Goal: Task Accomplishment & Management: Complete application form

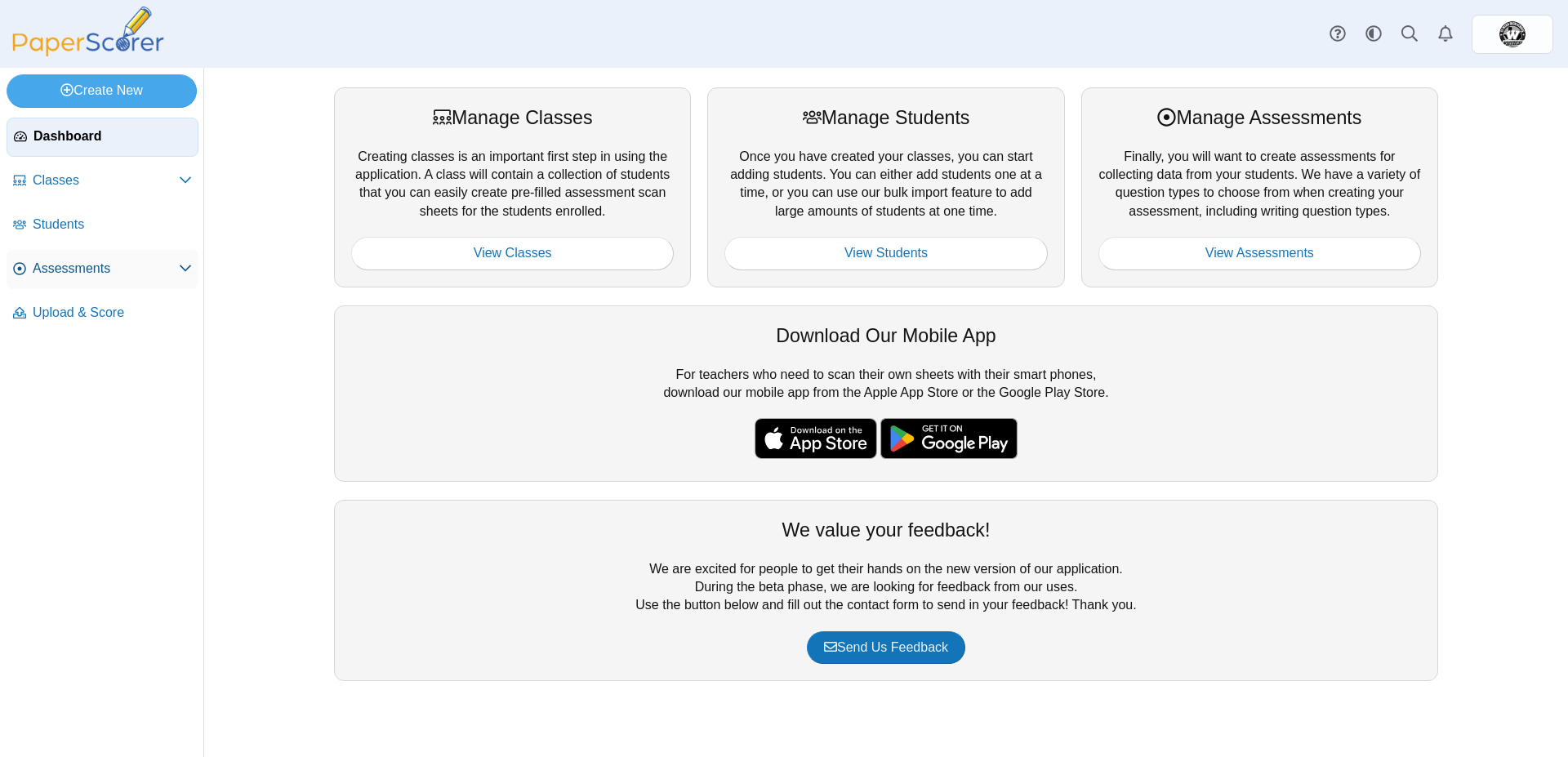
click at [55, 266] on span "Assessments" at bounding box center [106, 269] width 146 height 18
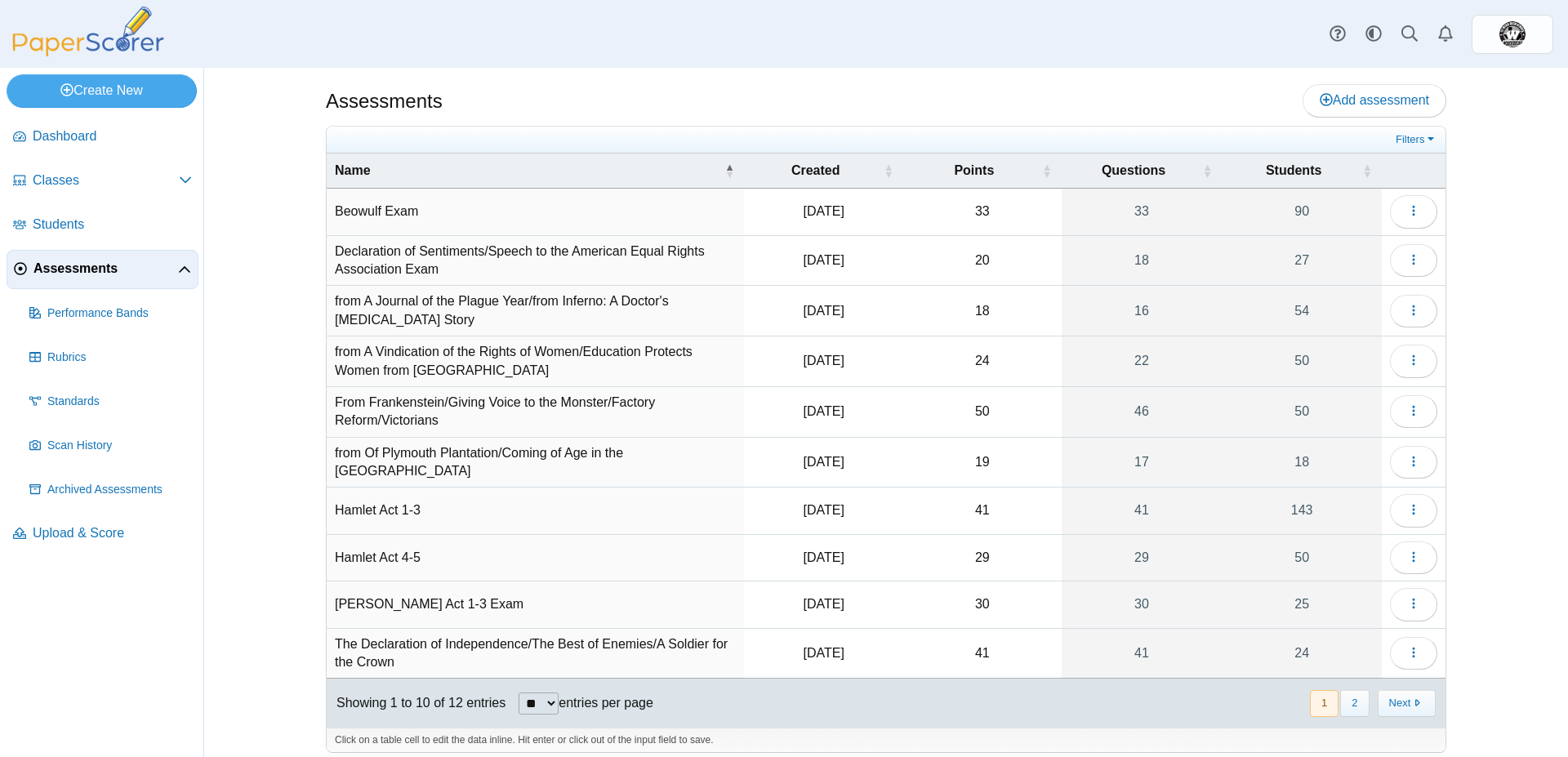
scroll to position [11, 0]
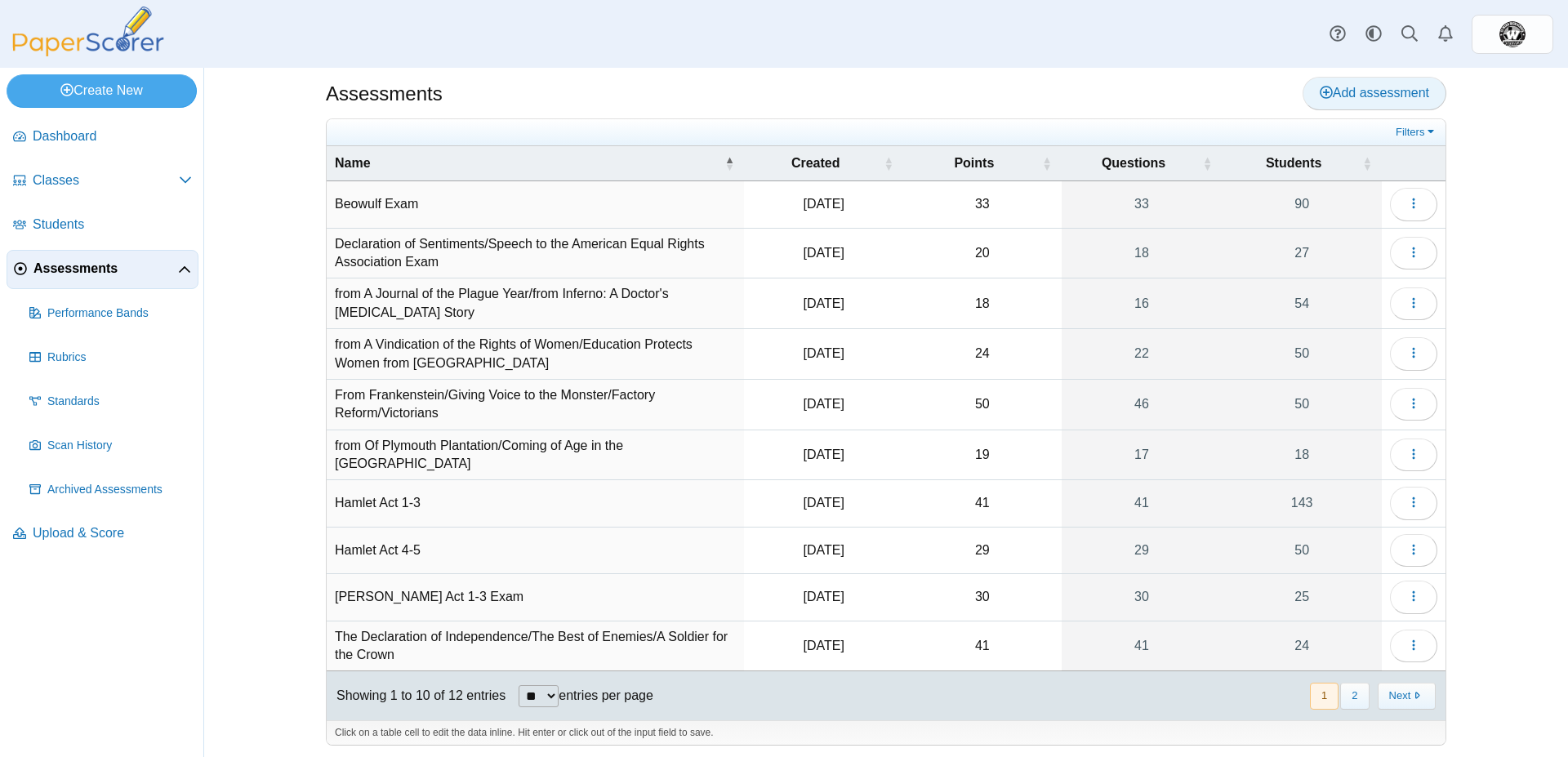
click at [1362, 93] on span "Add assessment" at bounding box center [1375, 93] width 109 height 14
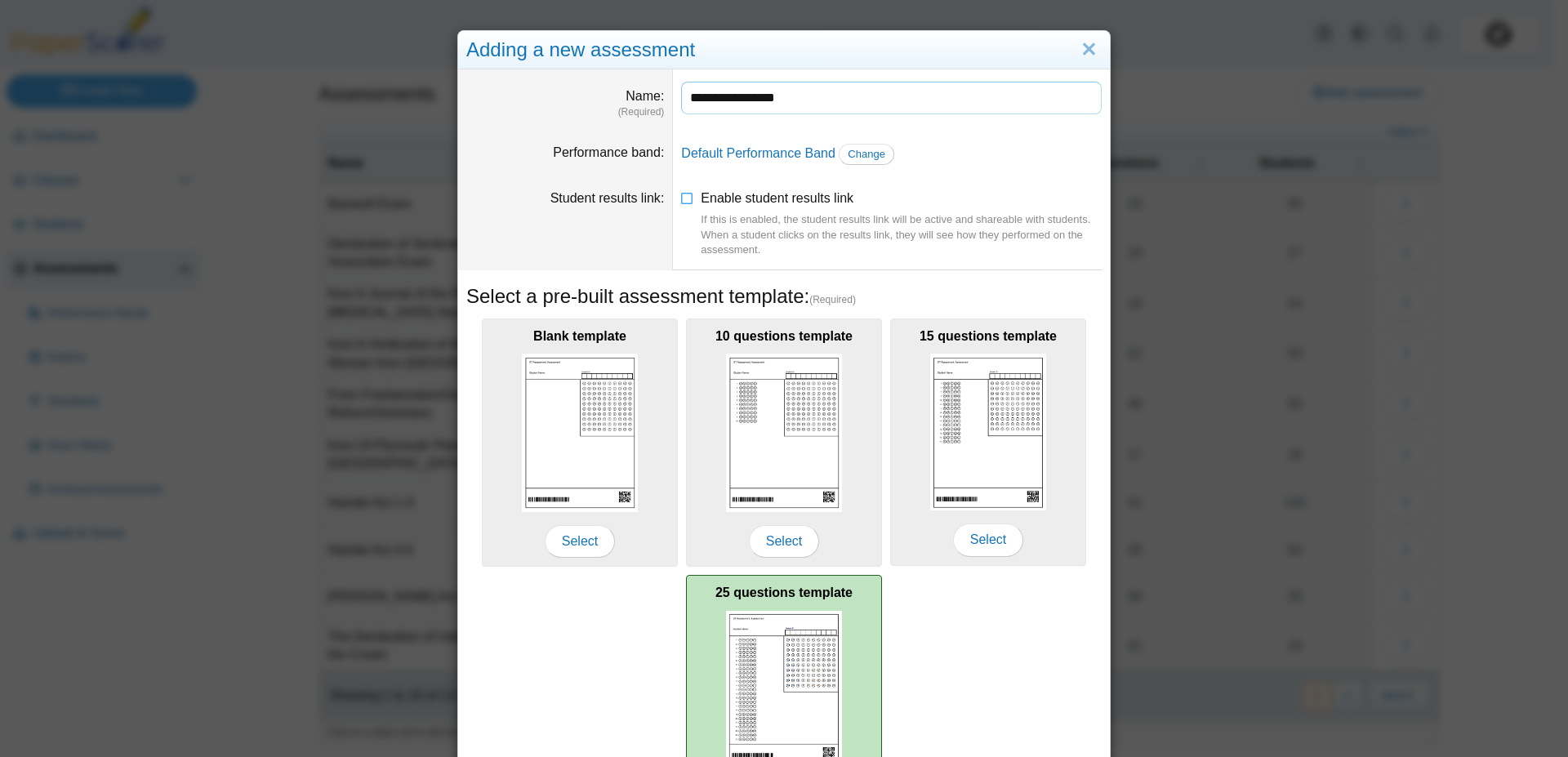
type input "**********"
click at [766, 621] on img at bounding box center [784, 689] width 116 height 157
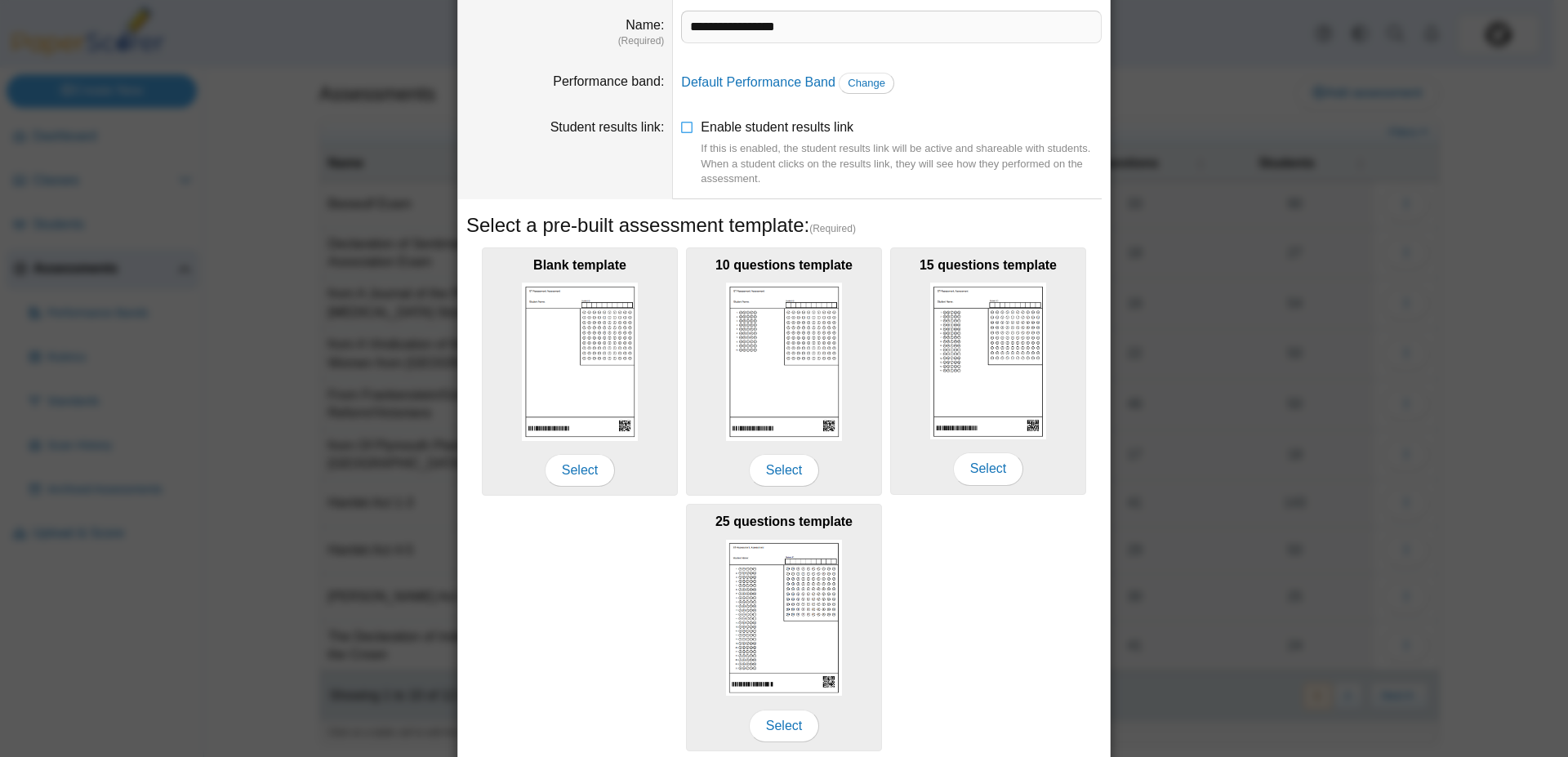
scroll to position [131, 0]
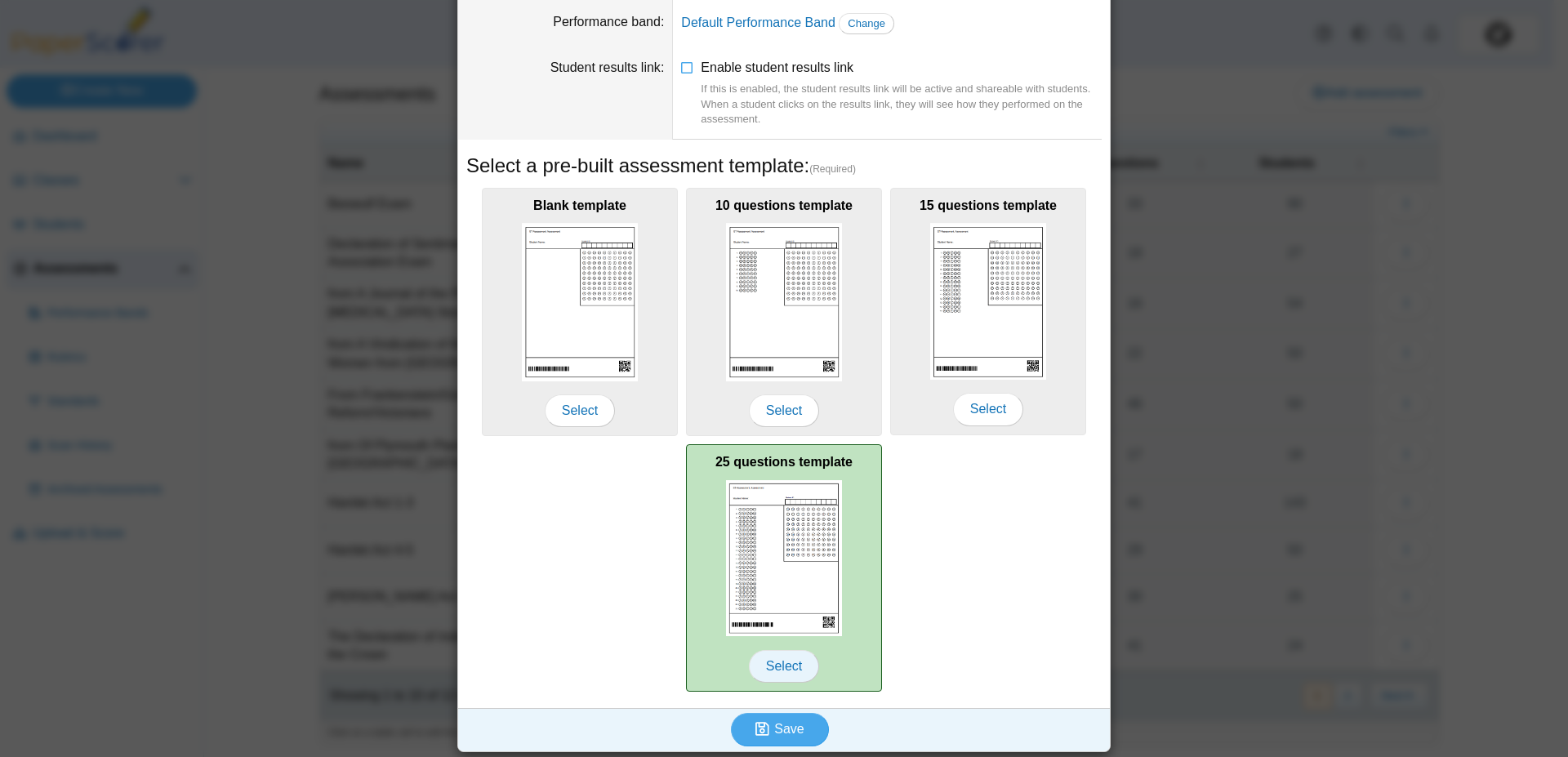
click at [780, 666] on span "Select" at bounding box center [784, 667] width 70 height 33
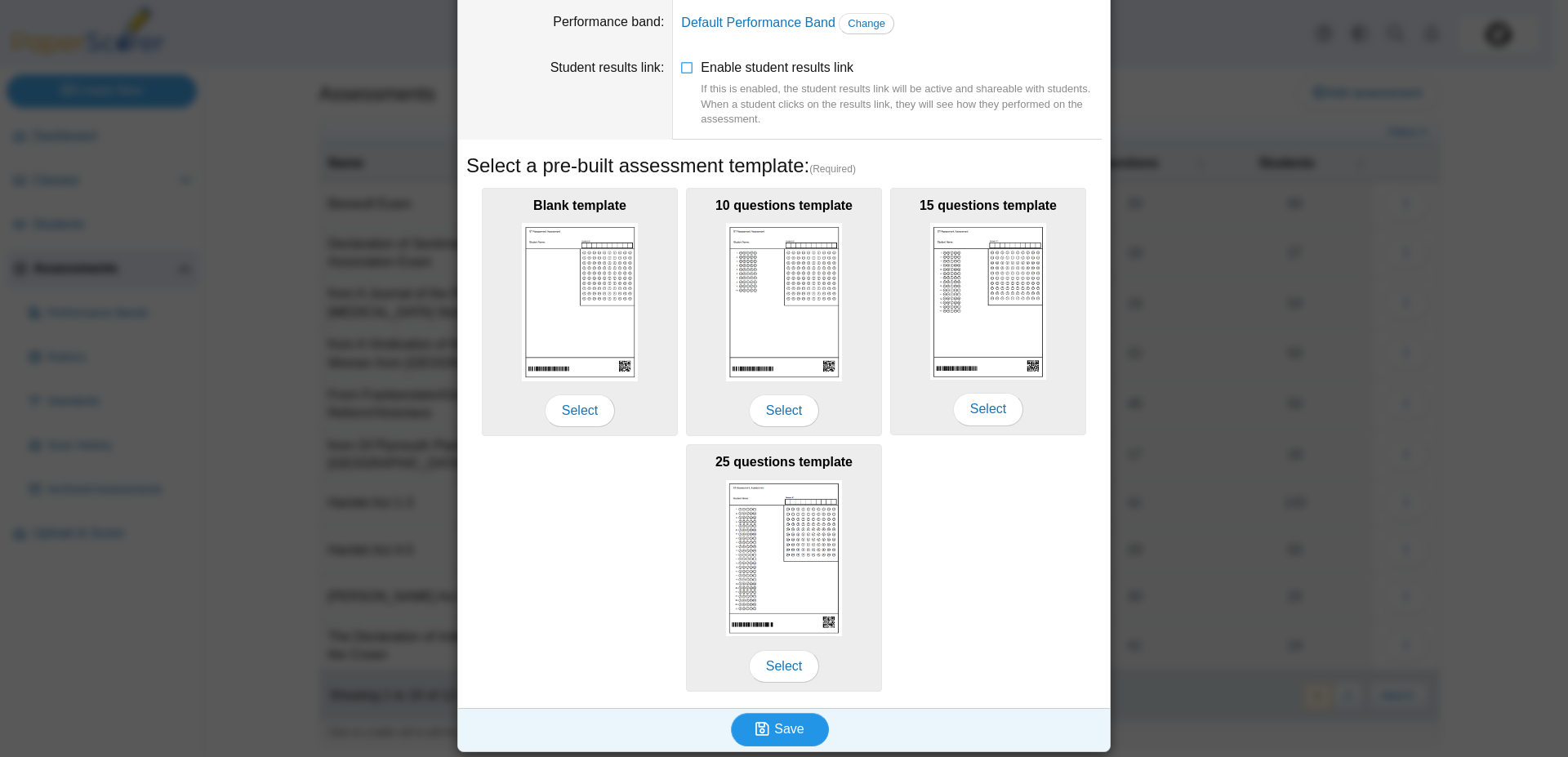
click at [776, 730] on span "Save" at bounding box center [789, 728] width 30 height 14
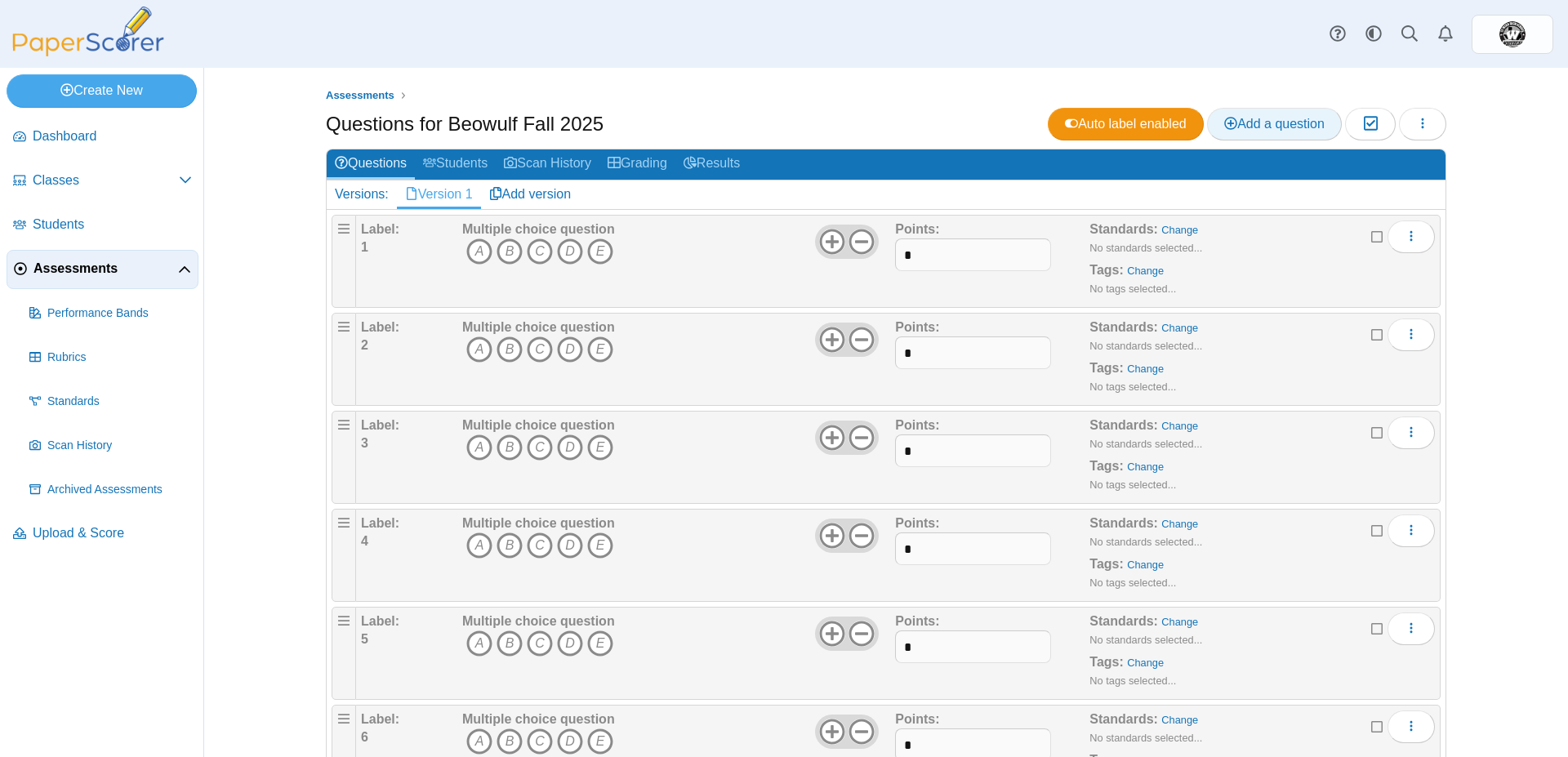
click at [1235, 117] on span "Add a question" at bounding box center [1275, 123] width 101 height 14
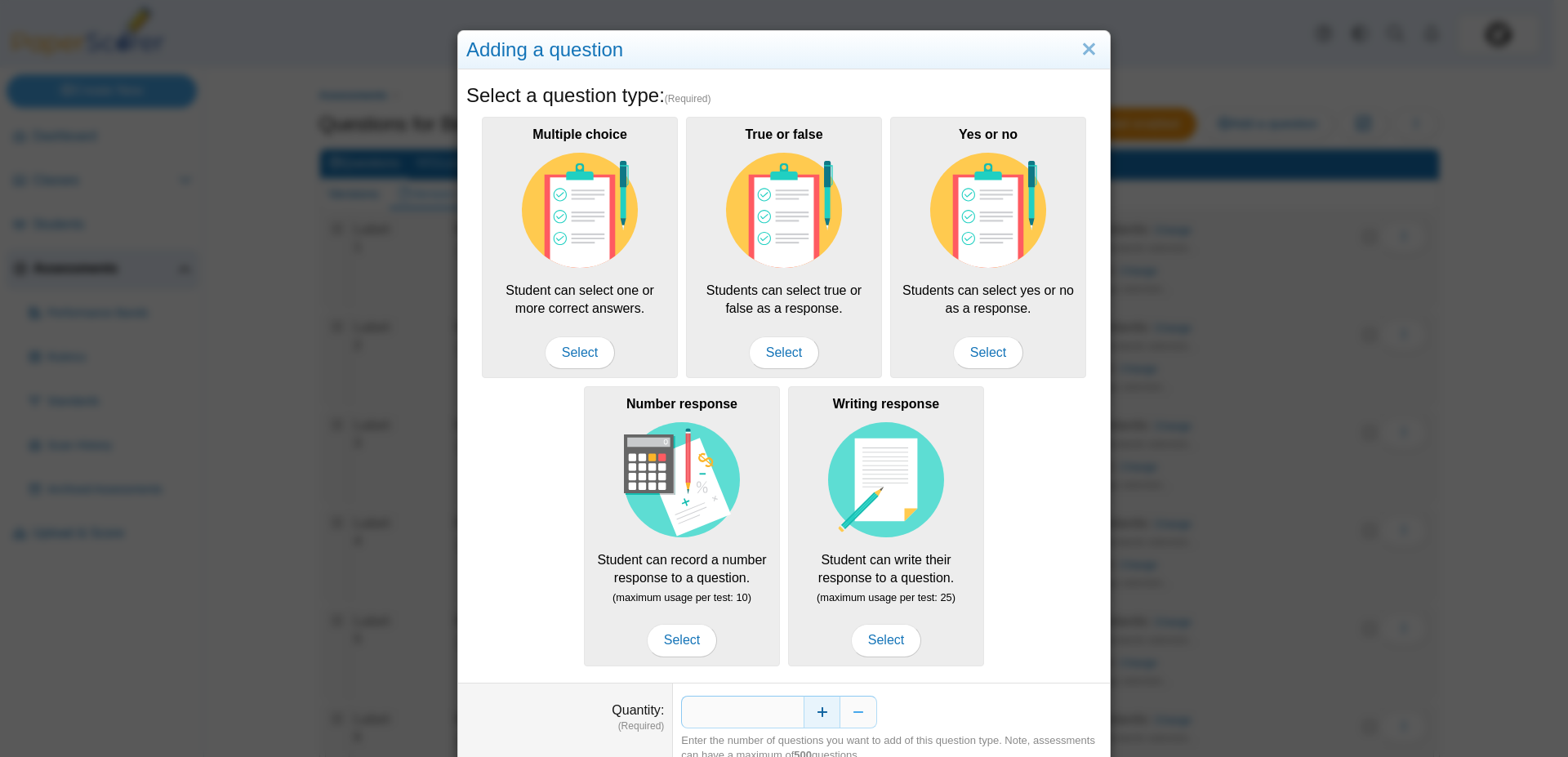
click at [827, 711] on button "Increase" at bounding box center [822, 712] width 36 height 33
type input "*"
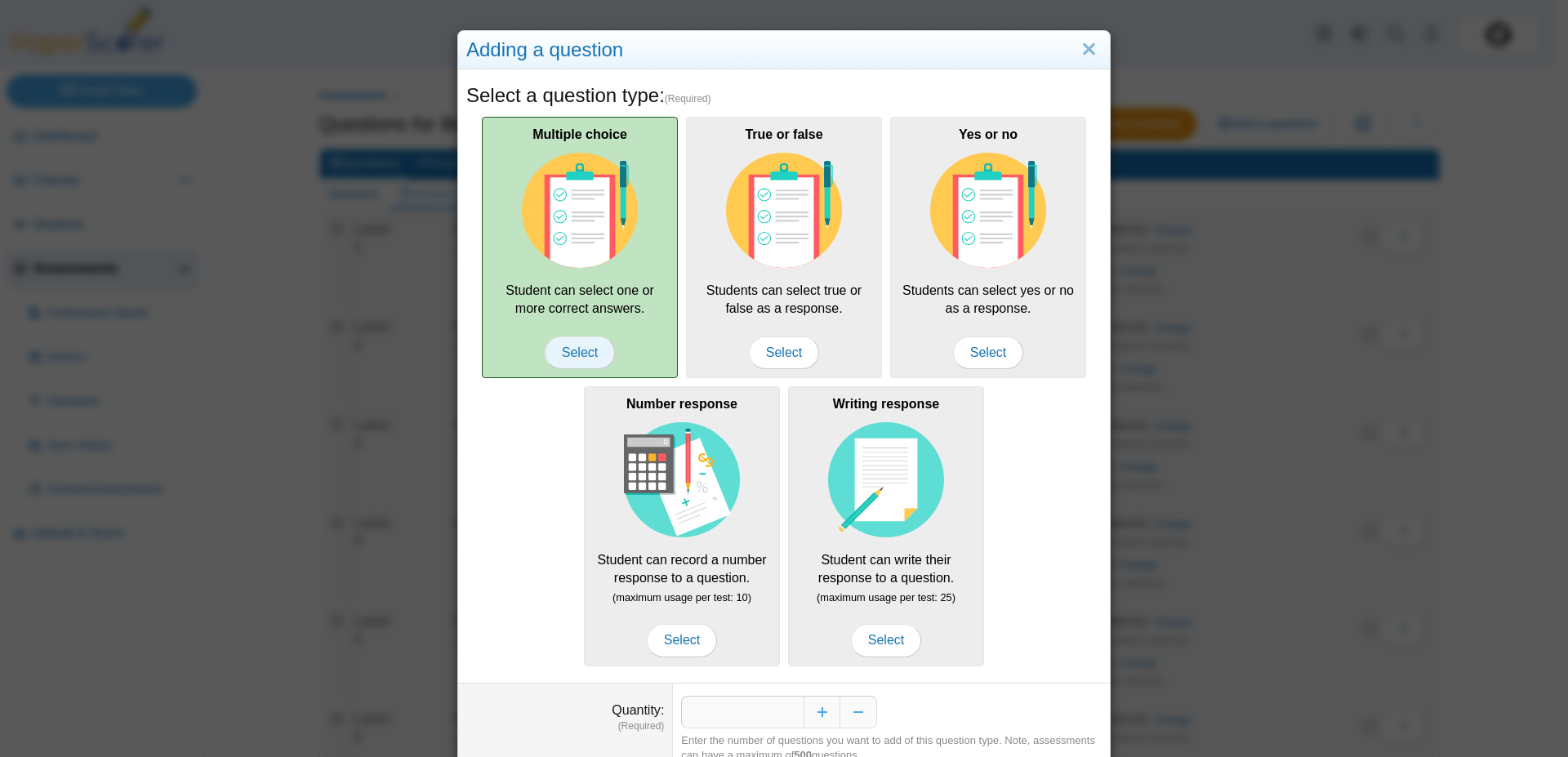
click at [570, 350] on span "Select" at bounding box center [579, 353] width 70 height 33
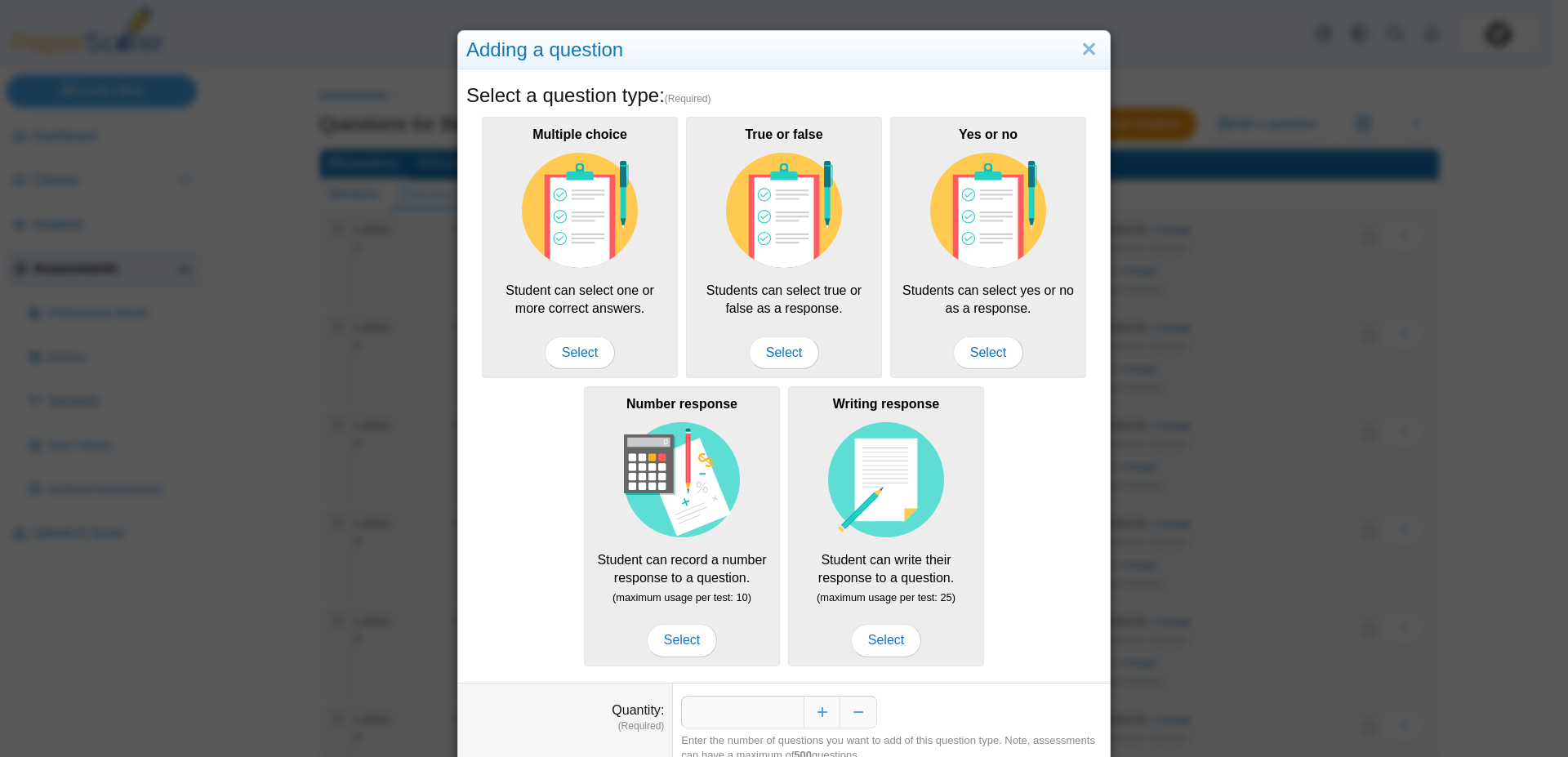
scroll to position [67, 0]
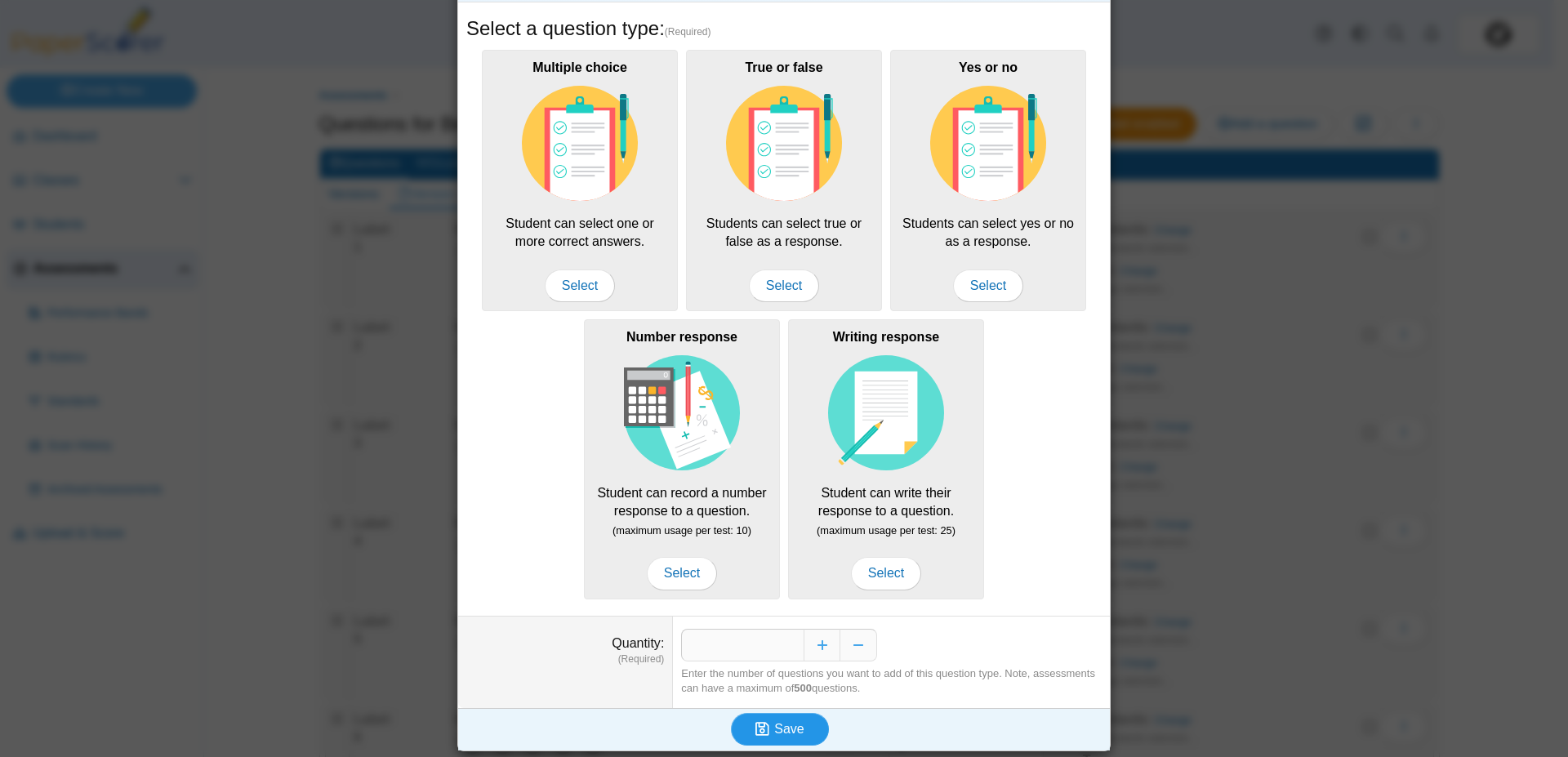
click at [782, 723] on span "Save" at bounding box center [789, 728] width 30 height 14
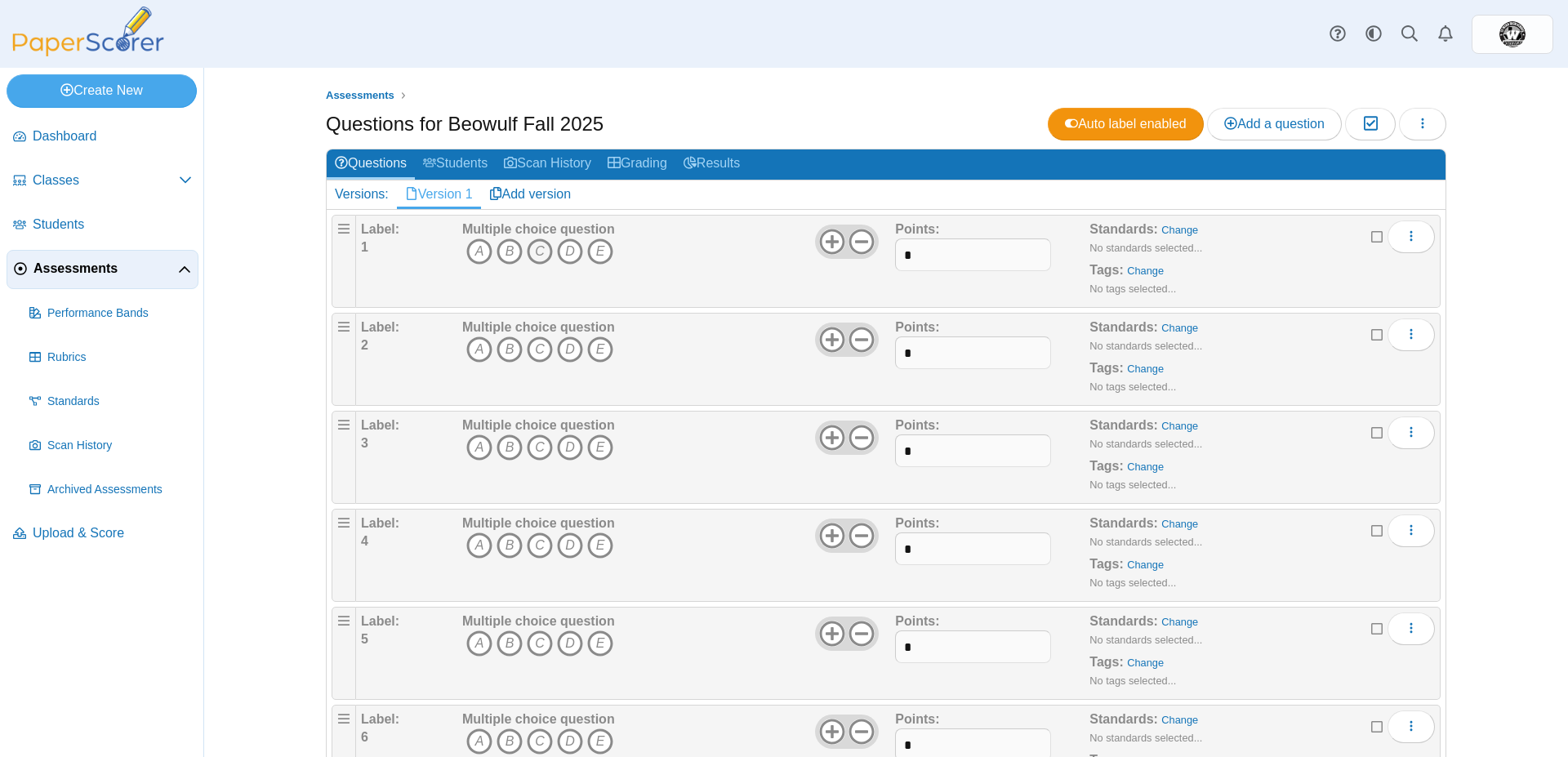
click at [531, 257] on icon "C" at bounding box center [540, 252] width 26 height 26
click at [565, 338] on icon "D" at bounding box center [570, 350] width 26 height 26
click at [536, 441] on icon "C" at bounding box center [540, 448] width 26 height 26
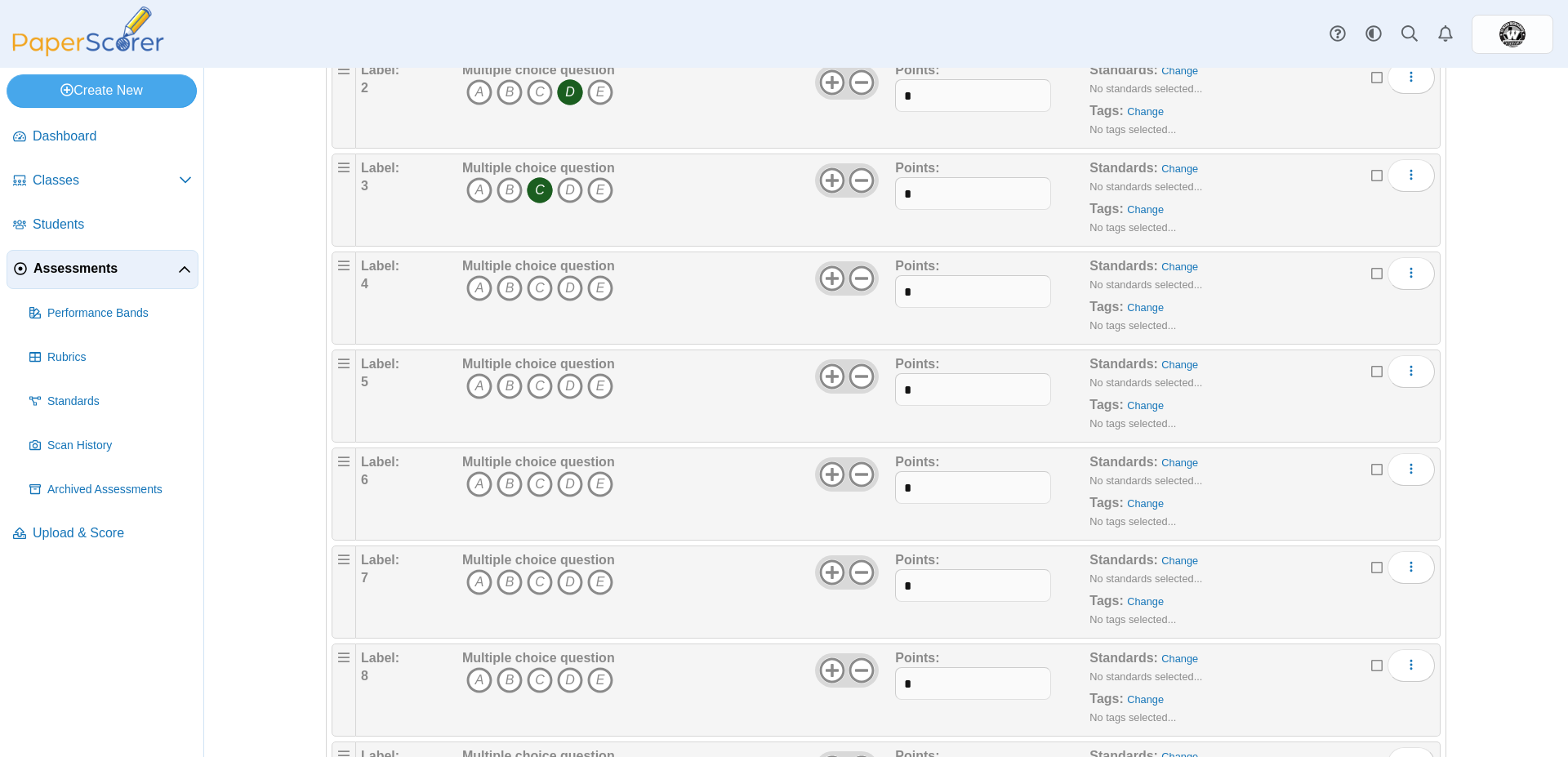
scroll to position [269, 0]
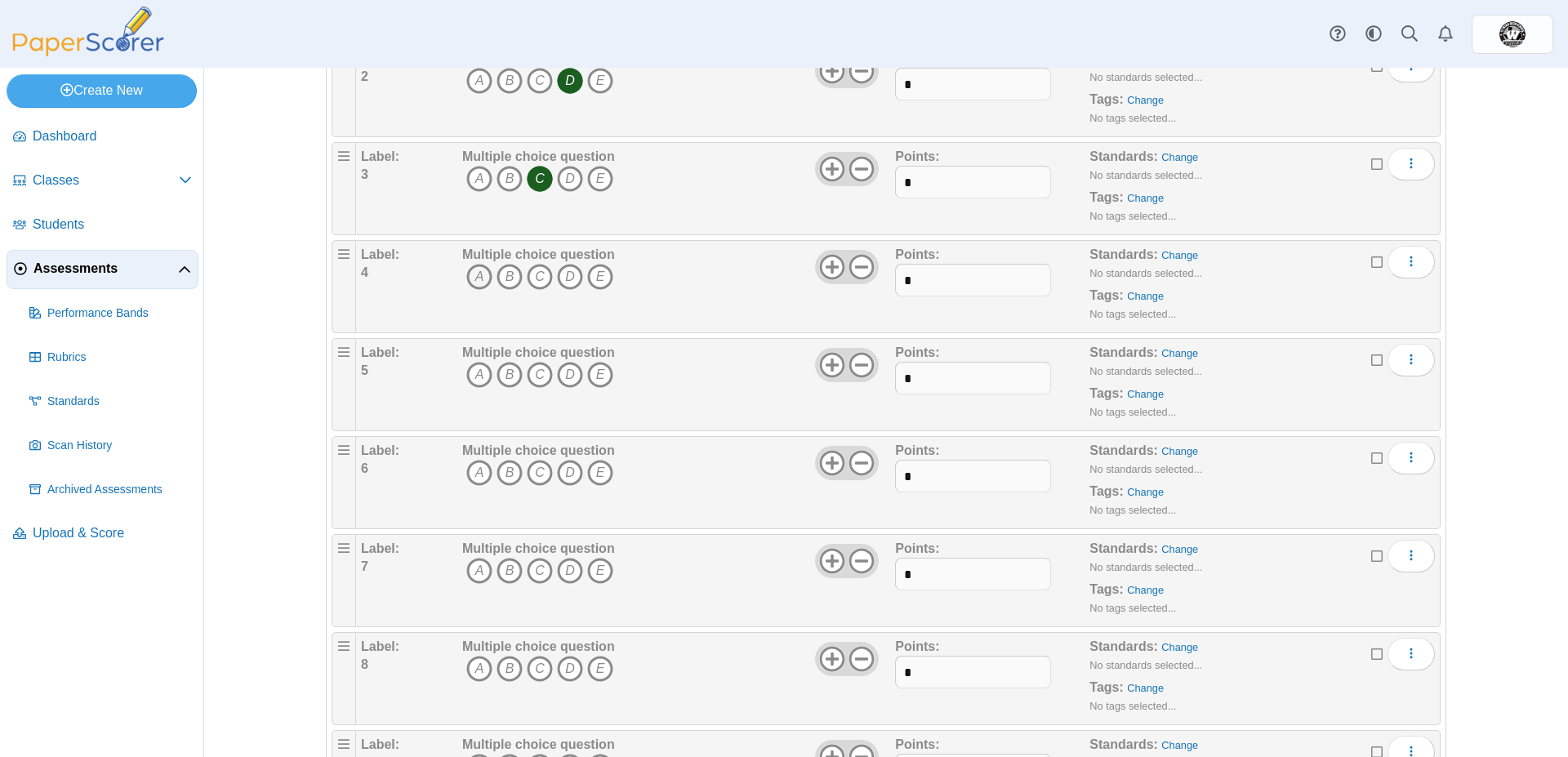
click at [479, 274] on icon "A" at bounding box center [479, 277] width 26 height 26
click at [572, 388] on span "A B C D E" at bounding box center [538, 377] width 153 height 31
click at [558, 373] on icon "D" at bounding box center [570, 375] width 26 height 26
click at [560, 480] on icon "D" at bounding box center [570, 473] width 26 height 26
click at [470, 577] on icon "A" at bounding box center [479, 571] width 26 height 26
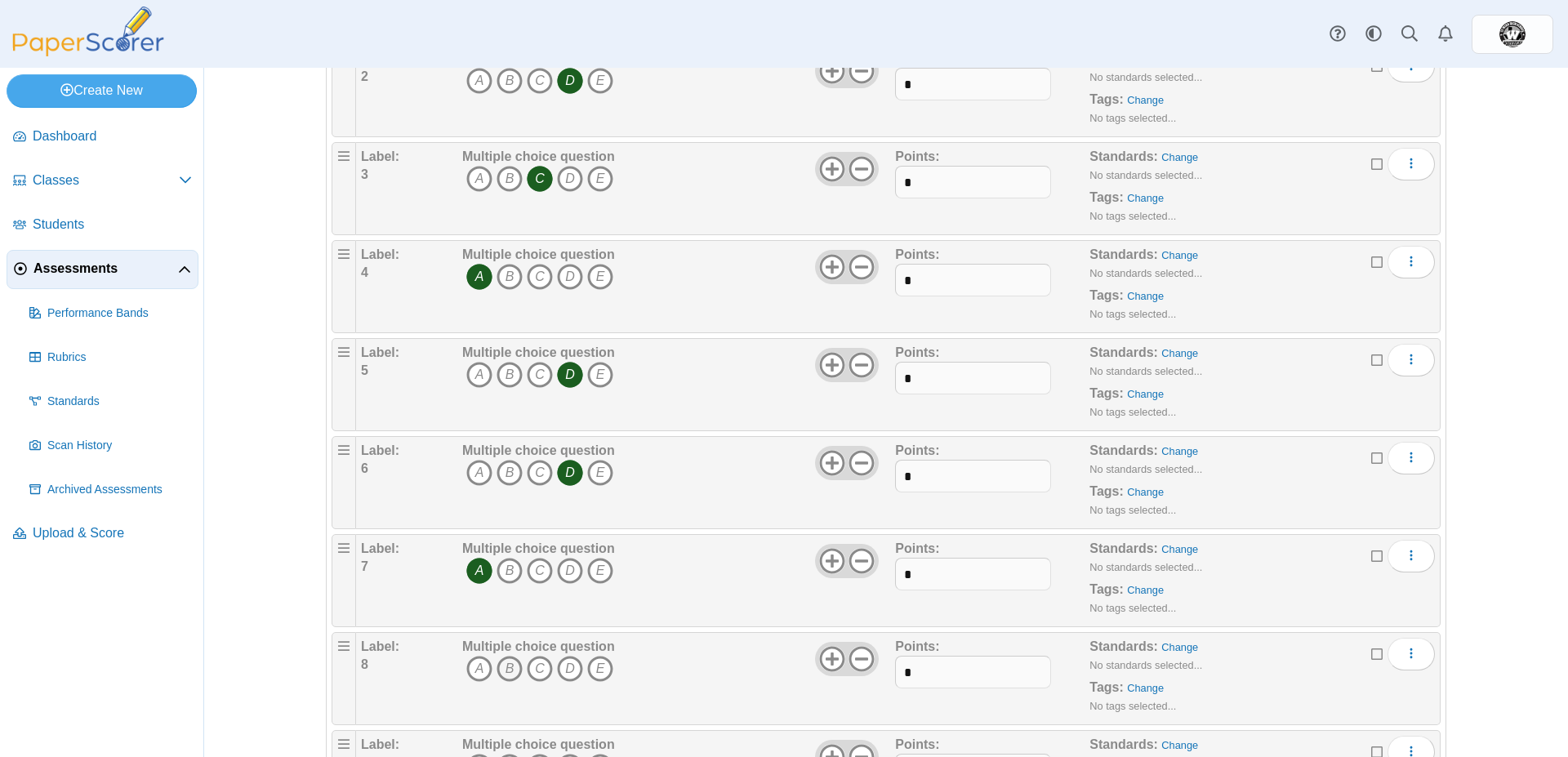
click at [498, 669] on icon "B" at bounding box center [510, 669] width 26 height 26
click at [568, 672] on icon "D" at bounding box center [570, 669] width 26 height 26
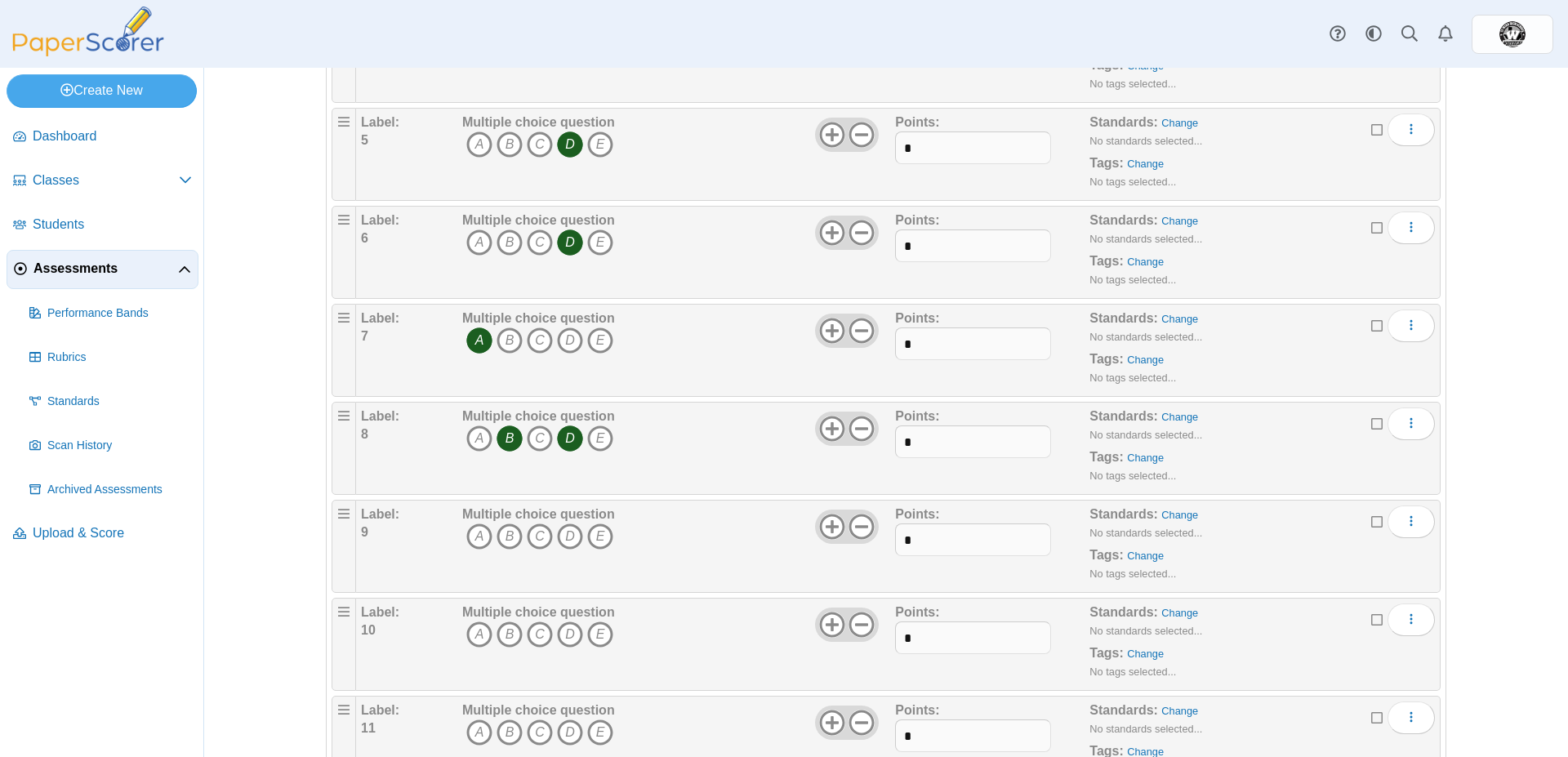
scroll to position [817, 0]
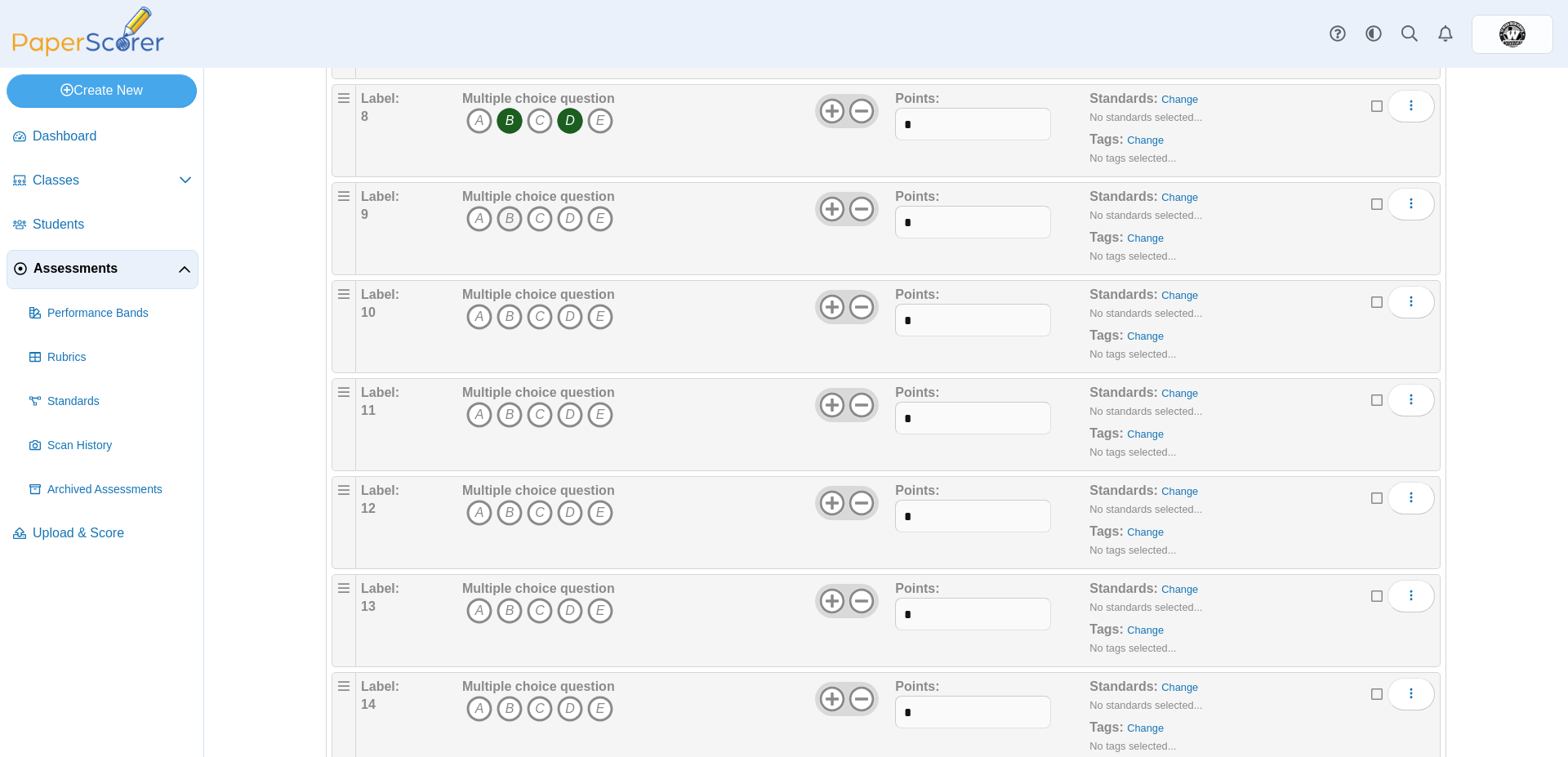
click at [509, 220] on icon "B" at bounding box center [510, 219] width 26 height 26
click at [503, 313] on icon "B" at bounding box center [510, 317] width 26 height 26
click at [474, 407] on icon "A" at bounding box center [479, 415] width 26 height 26
click at [507, 512] on icon "B" at bounding box center [510, 513] width 26 height 26
click at [482, 616] on icon "A" at bounding box center [479, 611] width 26 height 26
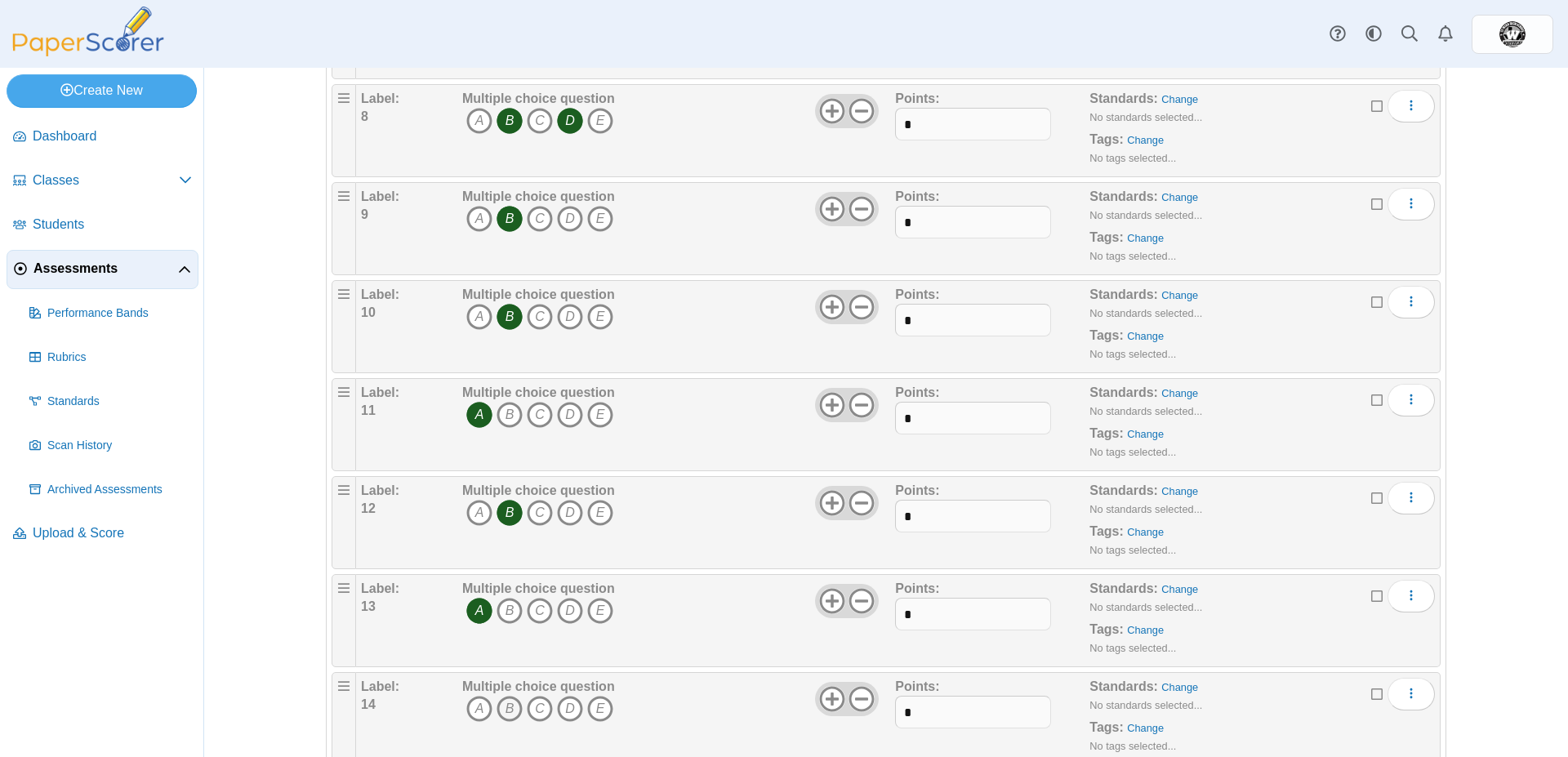
click at [508, 712] on icon "B" at bounding box center [510, 709] width 26 height 26
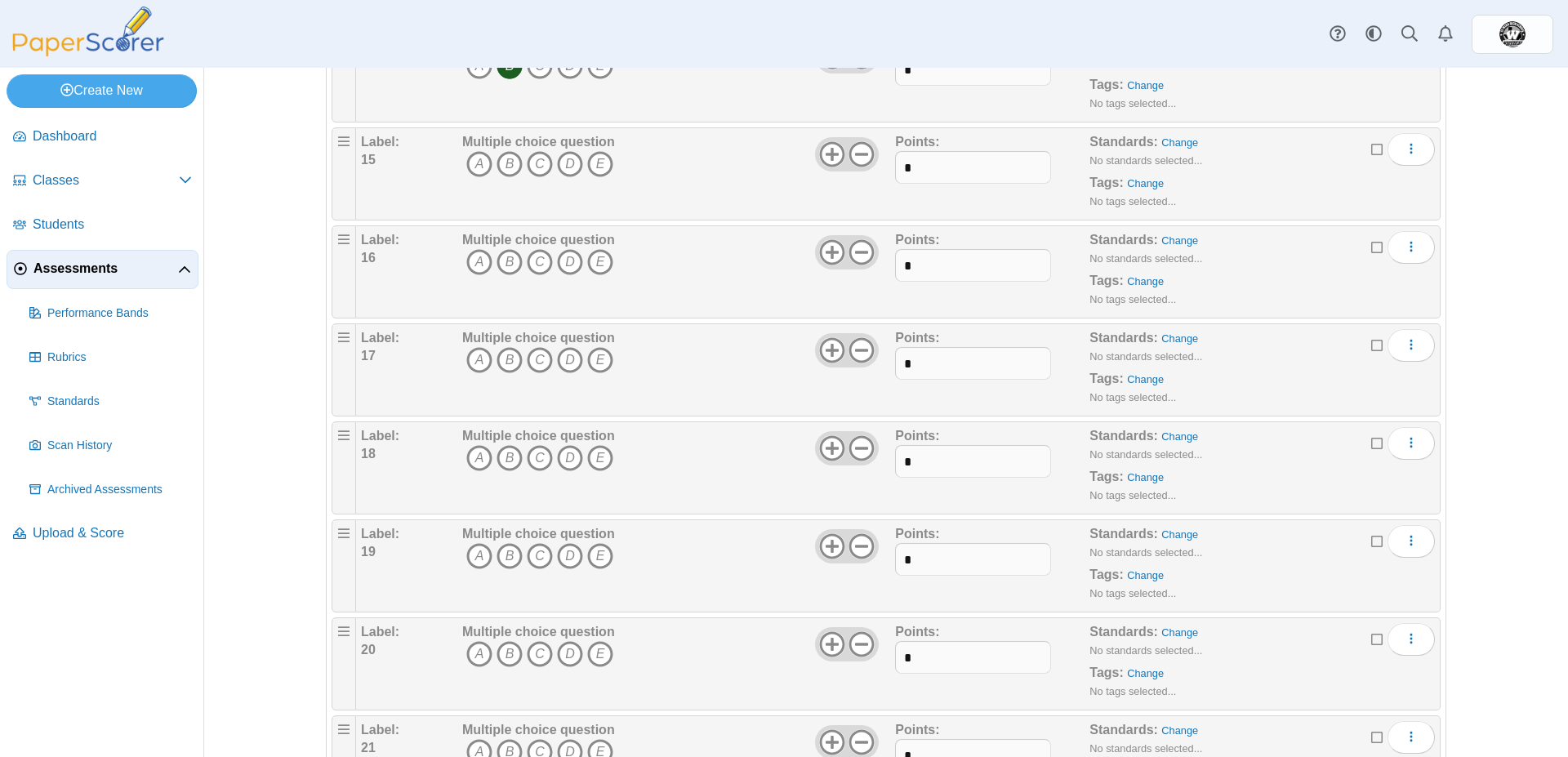
scroll to position [1433, 0]
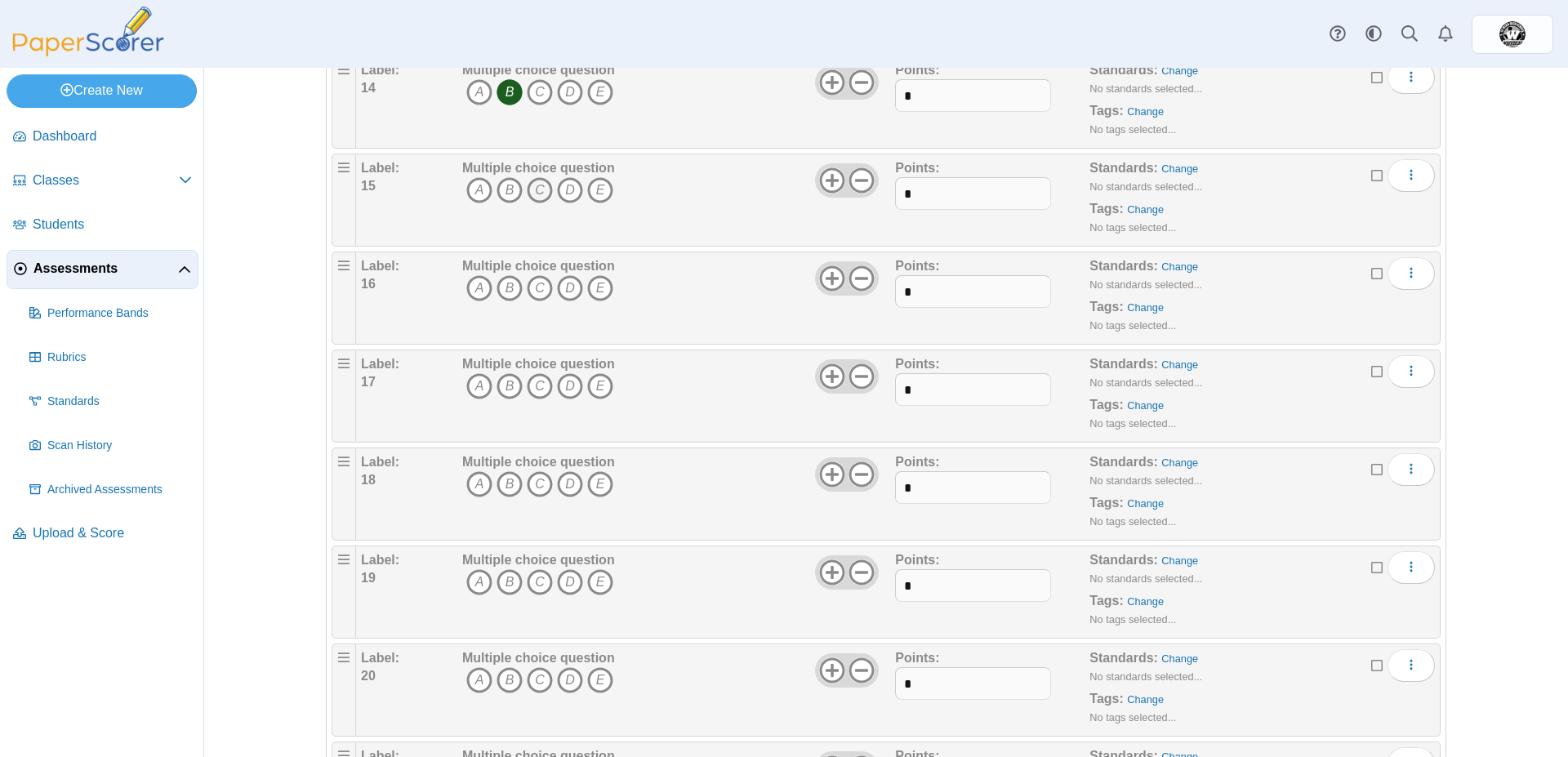
click at [534, 188] on icon "C" at bounding box center [540, 190] width 26 height 26
click at [535, 295] on icon "C" at bounding box center [540, 288] width 26 height 26
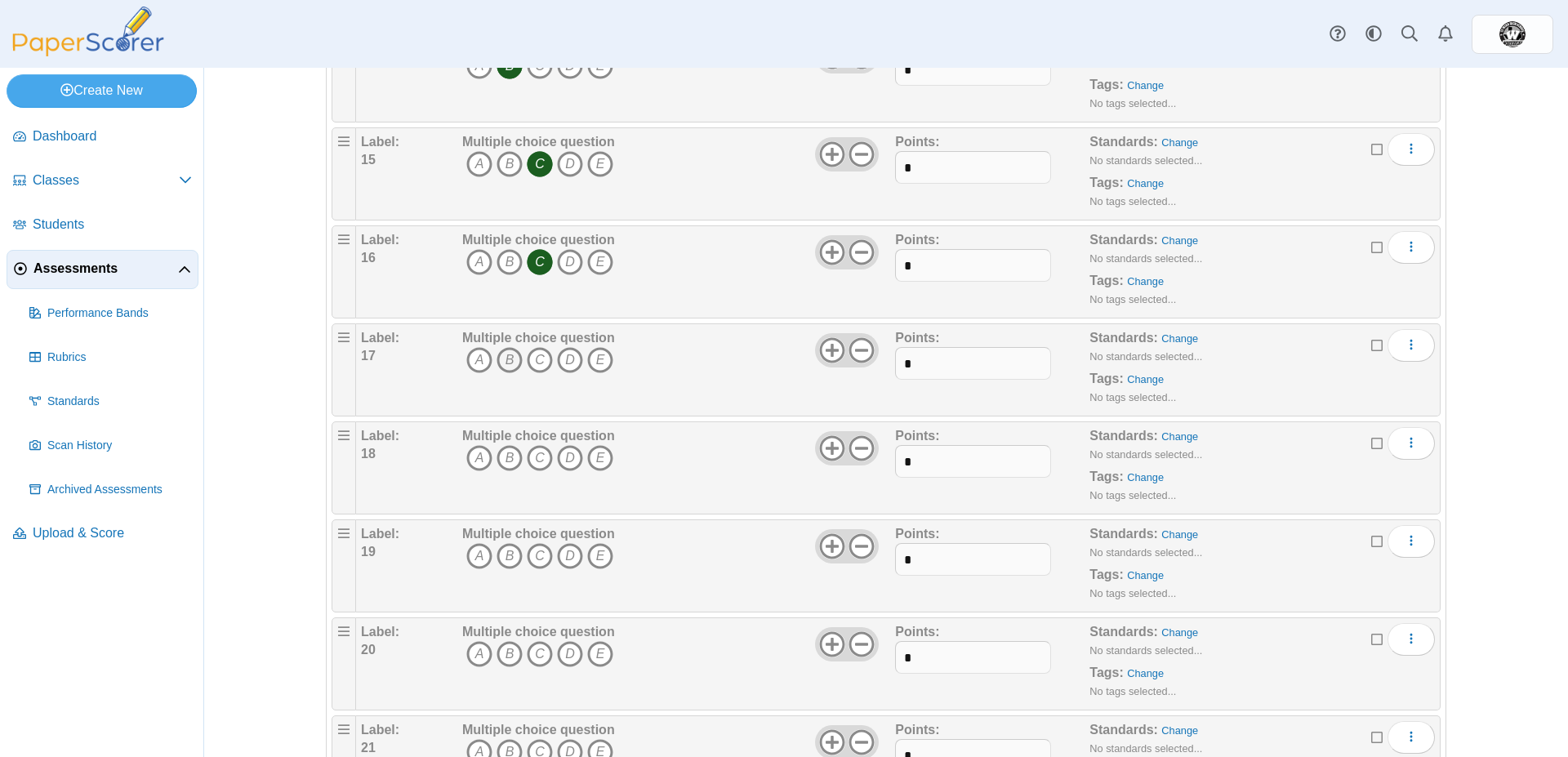
click at [508, 364] on icon "B" at bounding box center [510, 360] width 26 height 26
click at [500, 452] on icon "B" at bounding box center [510, 459] width 26 height 26
click at [469, 564] on icon "A" at bounding box center [479, 556] width 26 height 26
click at [537, 659] on icon "C" at bounding box center [540, 655] width 26 height 26
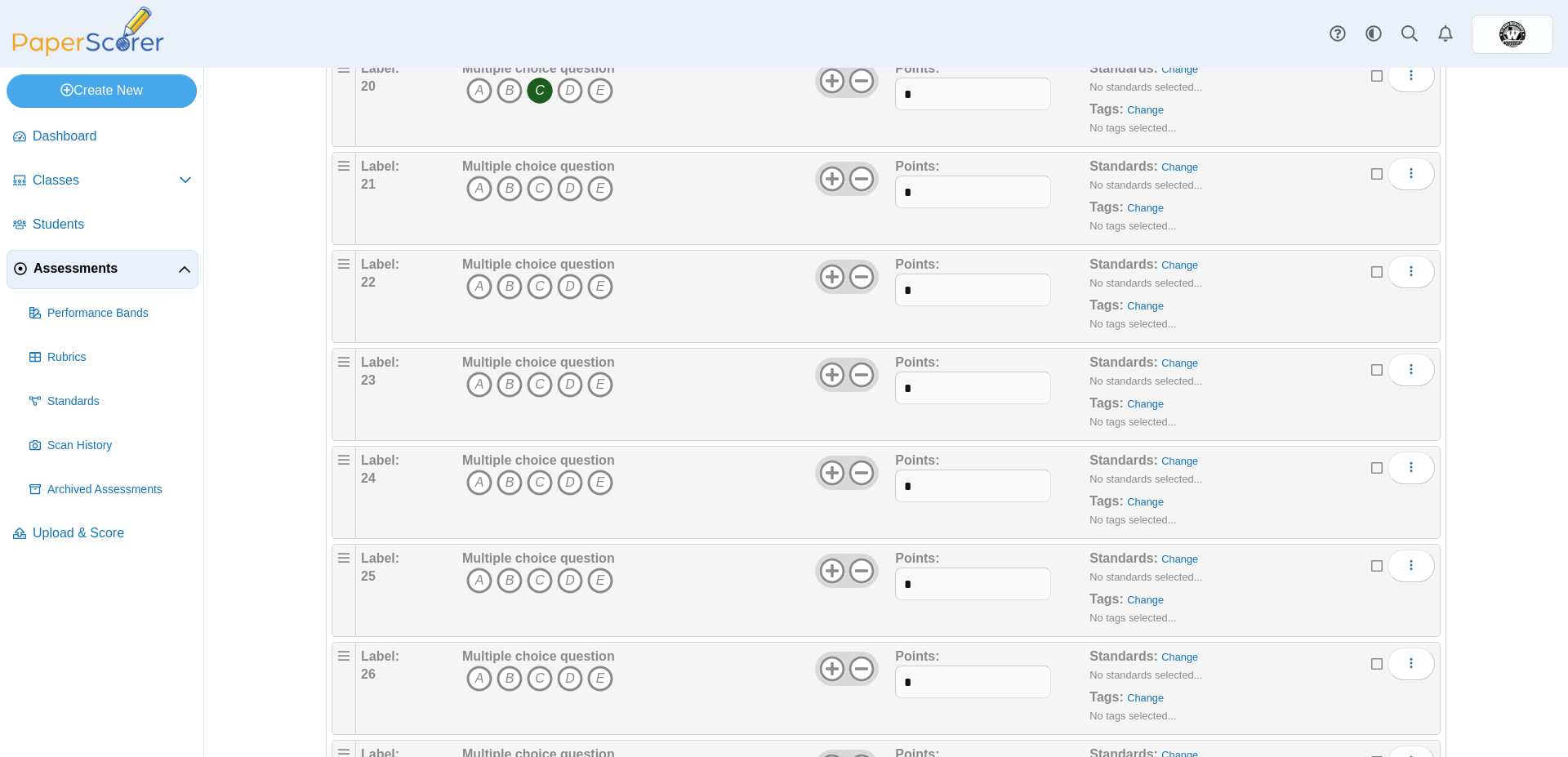
scroll to position [2034, 0]
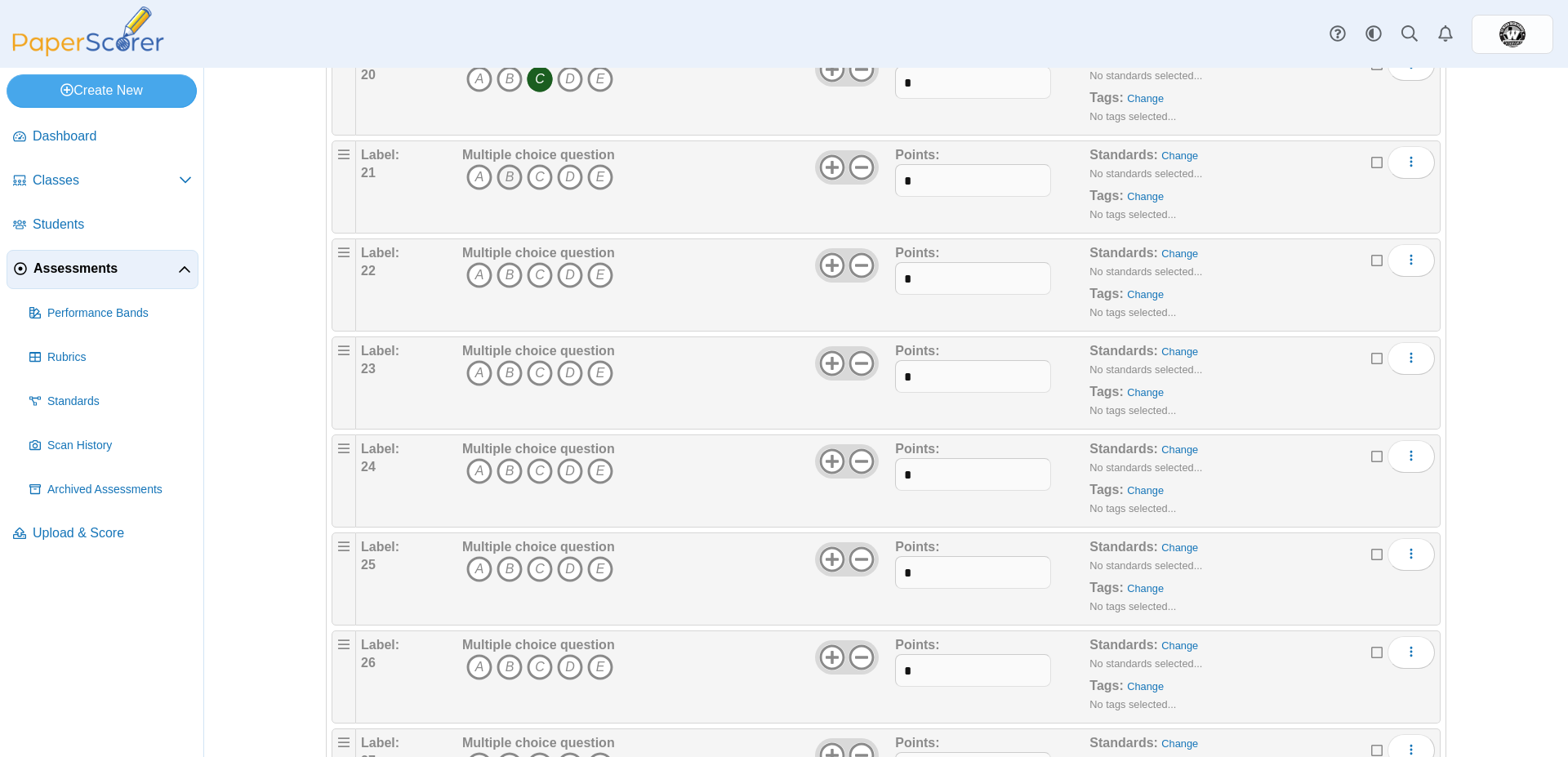
click at [504, 174] on icon "B" at bounding box center [510, 178] width 26 height 26
drag, startPoint x: 503, startPoint y: 275, endPoint x: 513, endPoint y: 297, distance: 24.2
click at [502, 275] on icon "B" at bounding box center [510, 275] width 26 height 26
click at [474, 377] on icon "A" at bounding box center [479, 374] width 26 height 26
click at [478, 472] on icon "A" at bounding box center [479, 471] width 26 height 26
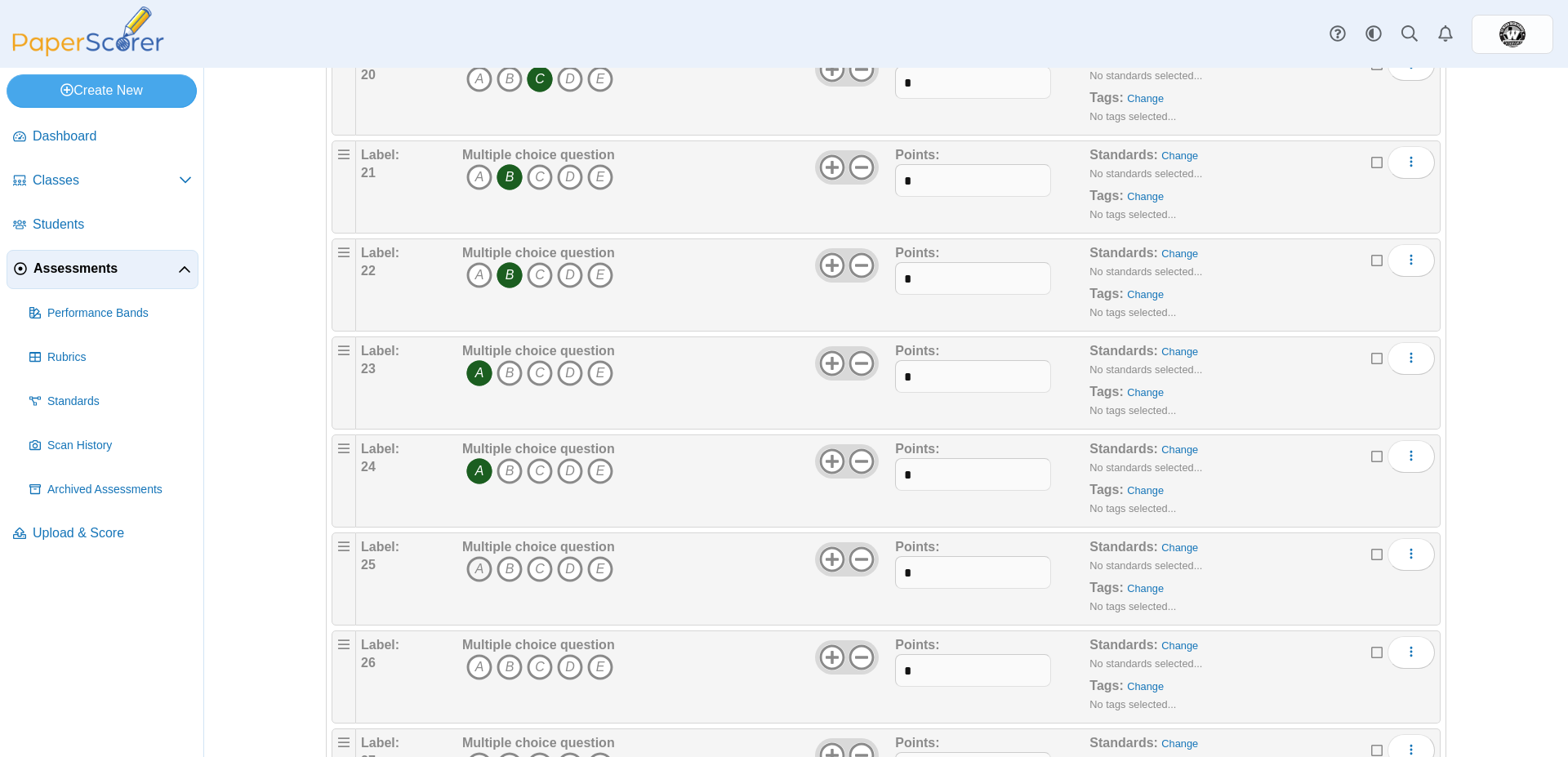
click at [469, 568] on icon "A" at bounding box center [479, 569] width 26 height 26
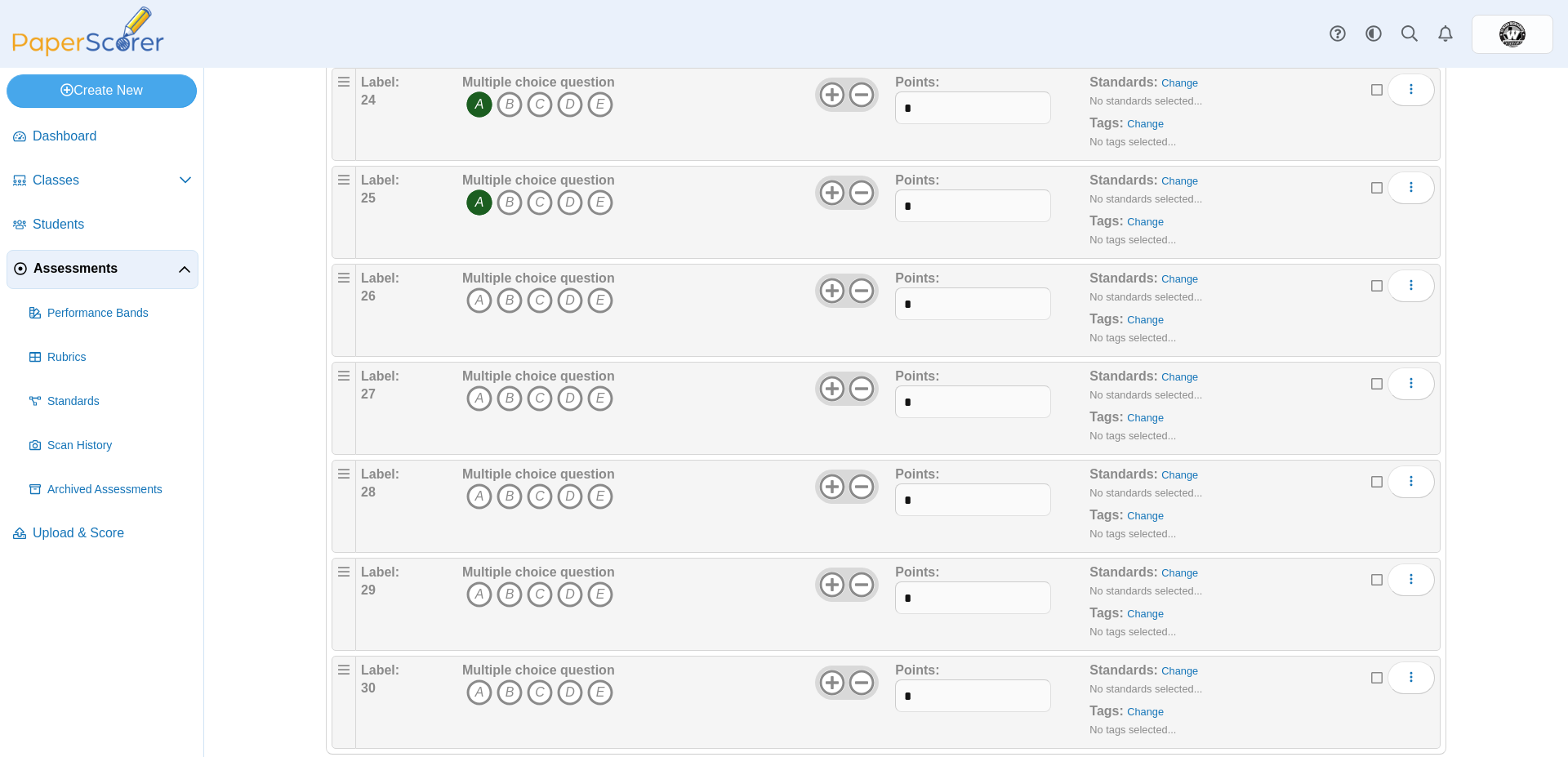
scroll to position [2430, 0]
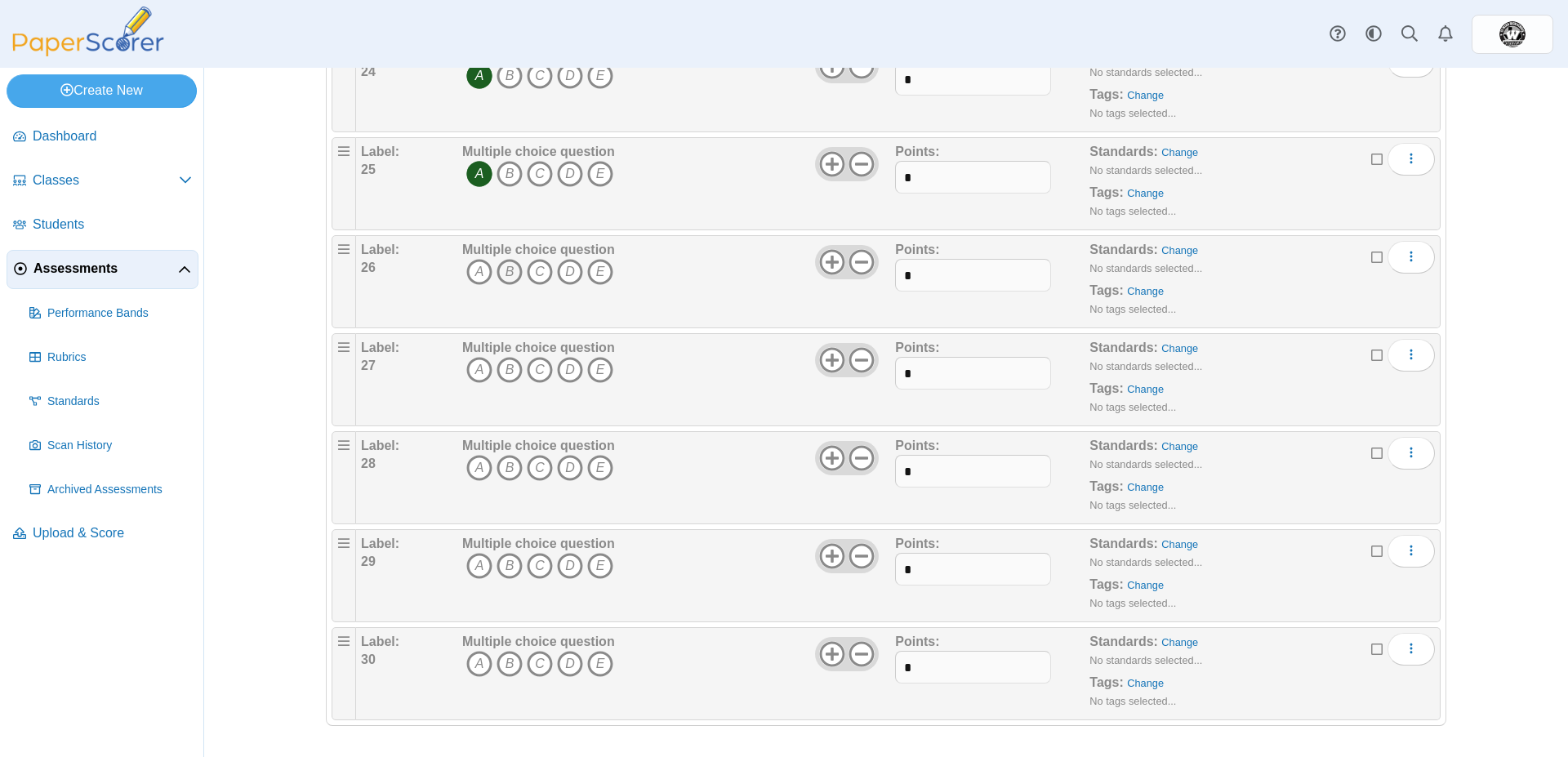
click at [505, 270] on icon "B" at bounding box center [510, 272] width 26 height 26
click at [500, 369] on icon "B" at bounding box center [510, 370] width 26 height 26
click at [566, 465] on icon "D" at bounding box center [570, 468] width 26 height 26
click at [504, 565] on icon "B" at bounding box center [510, 566] width 26 height 26
click at [500, 672] on icon "B" at bounding box center [510, 664] width 26 height 26
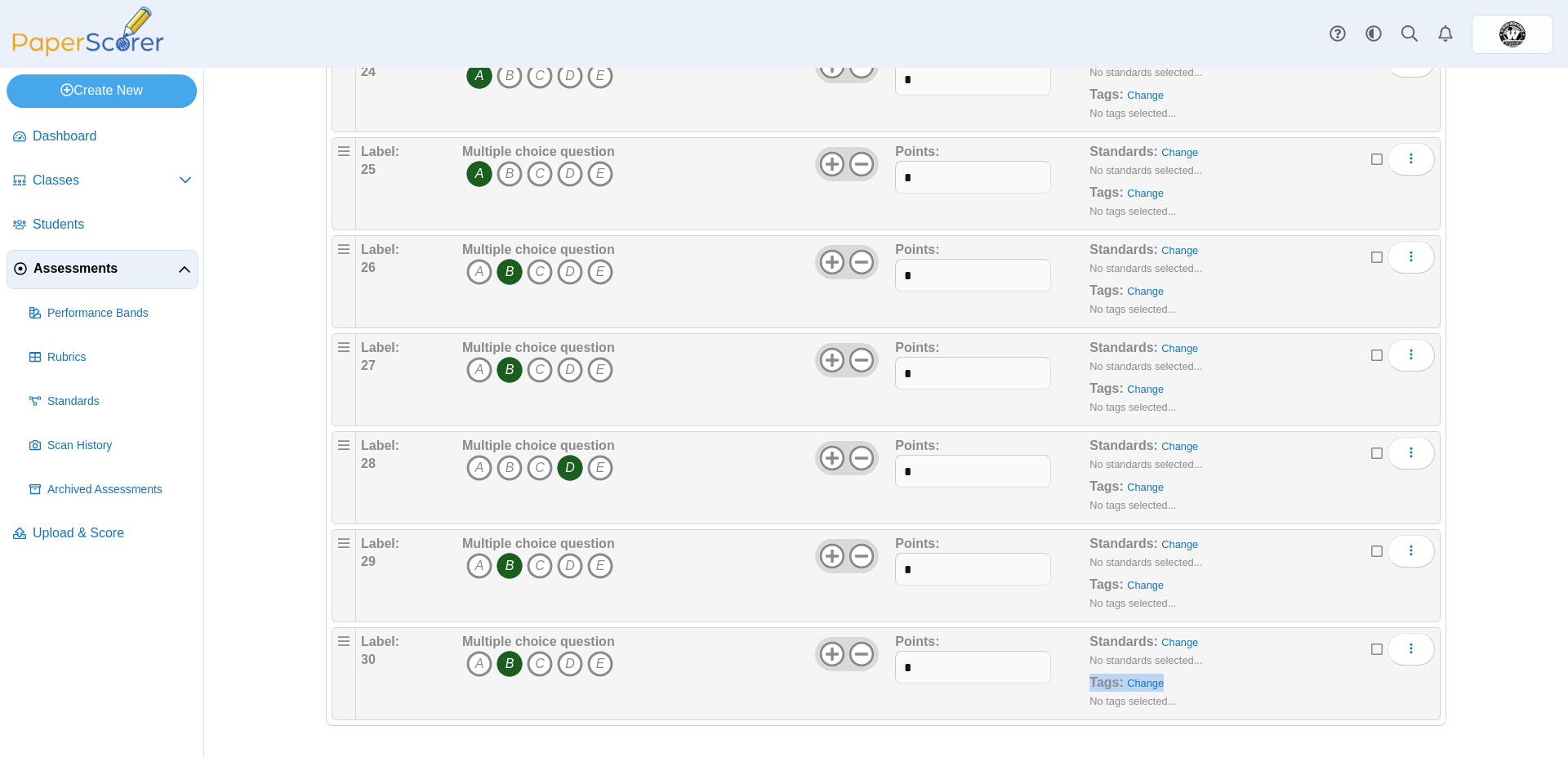
drag, startPoint x: 1553, startPoint y: 654, endPoint x: 1556, endPoint y: 685, distance: 31.1
click at [1556, 685] on div "Assessments Questions for Beowulf Fall 2025 Auto label enabled Add a question M…" at bounding box center [886, 412] width 1364 height 689
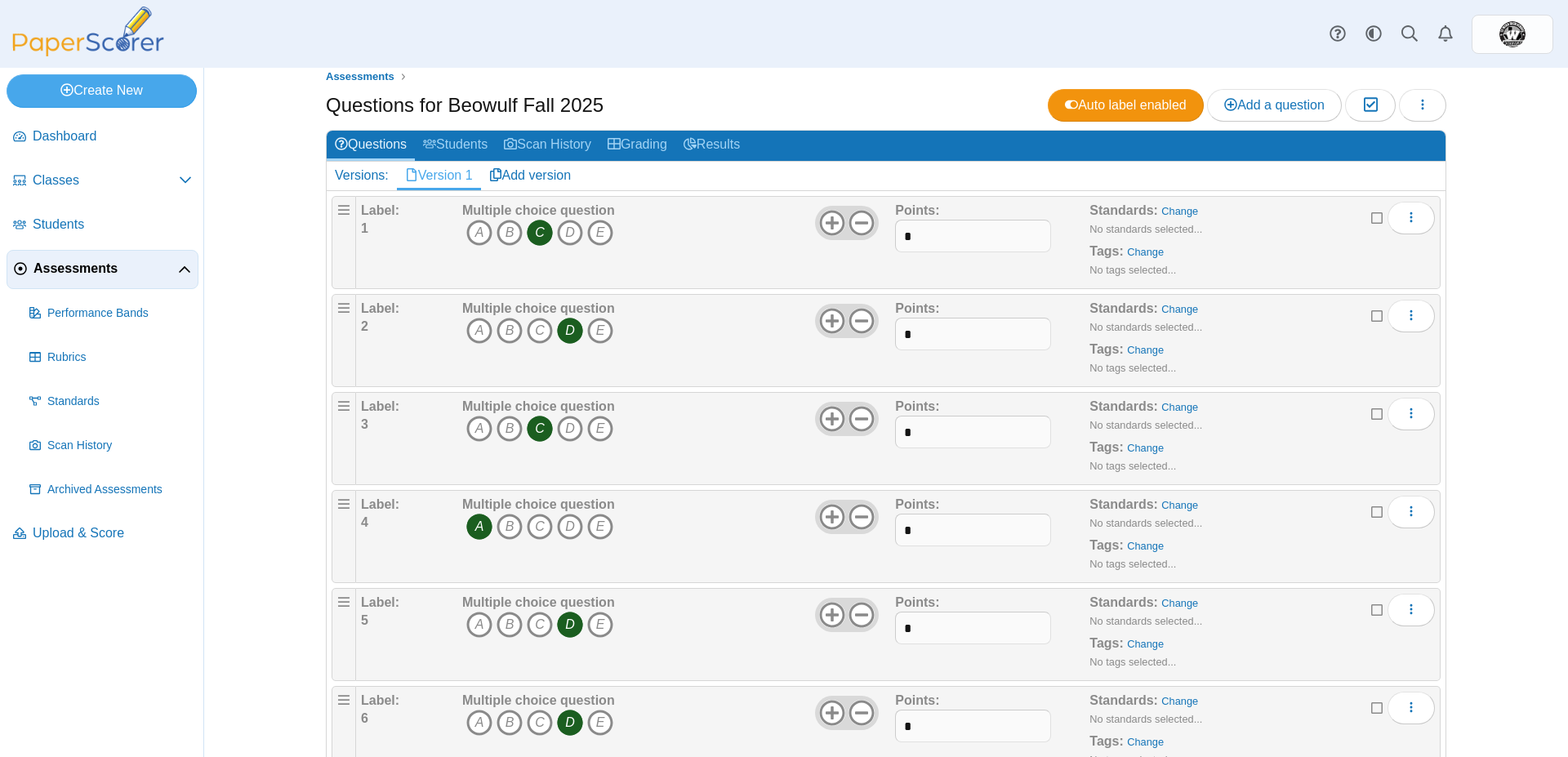
scroll to position [0, 0]
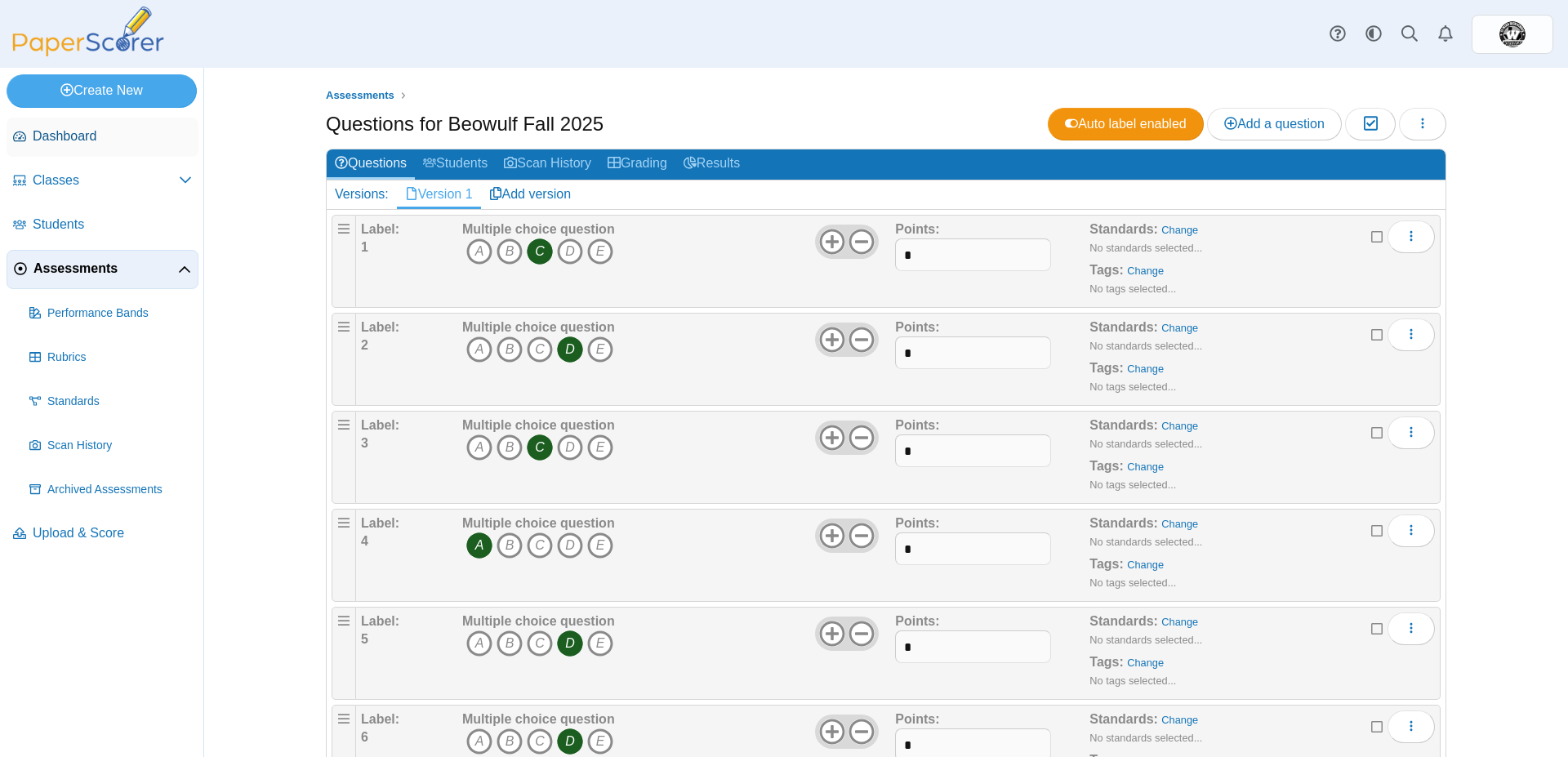
click at [73, 136] on span "Dashboard" at bounding box center [112, 136] width 160 height 18
